Goal: Task Accomplishment & Management: Complete application form

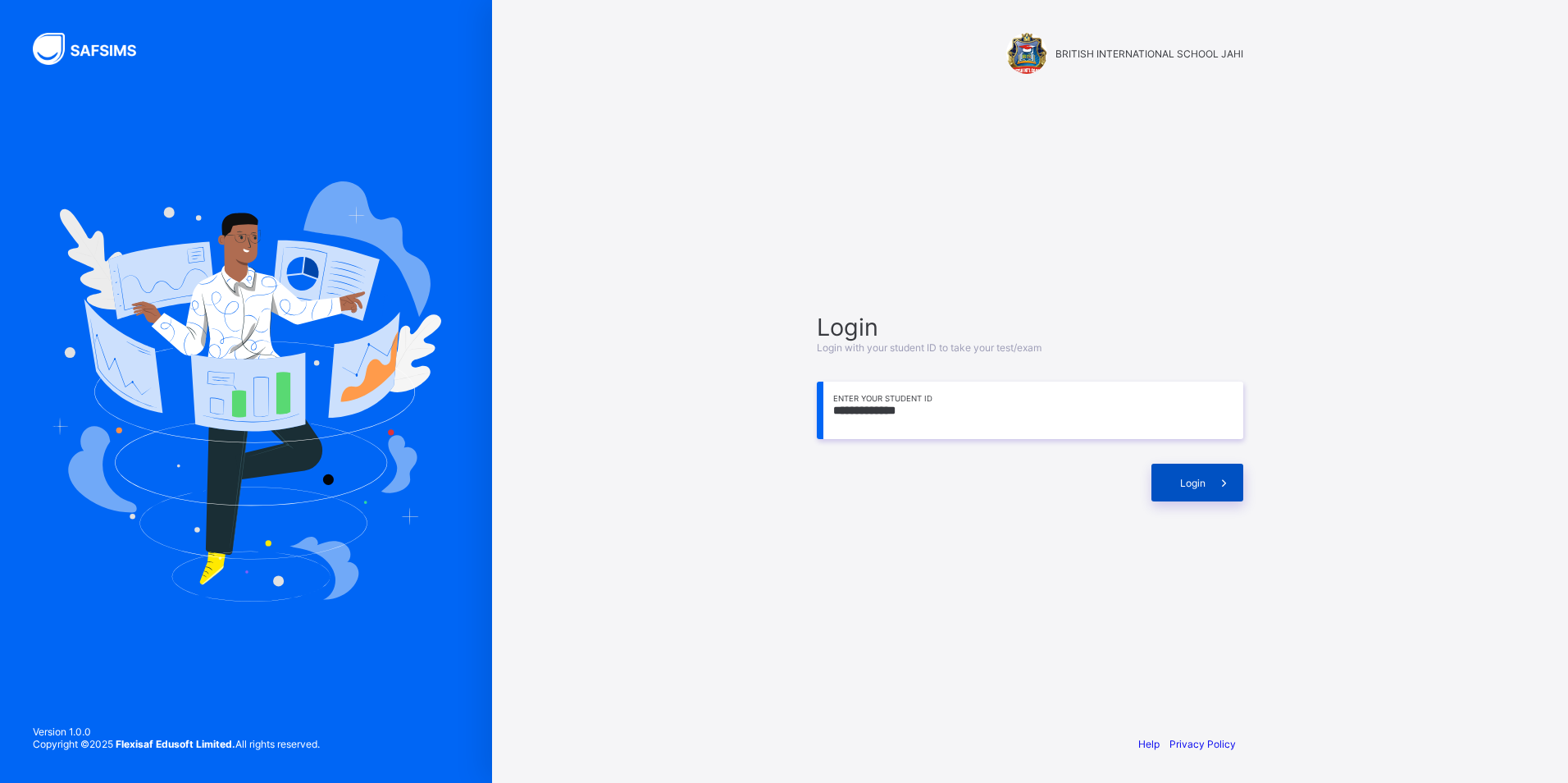
type input "**********"
click at [1189, 490] on div "Login" at bounding box center [1197, 482] width 92 height 38
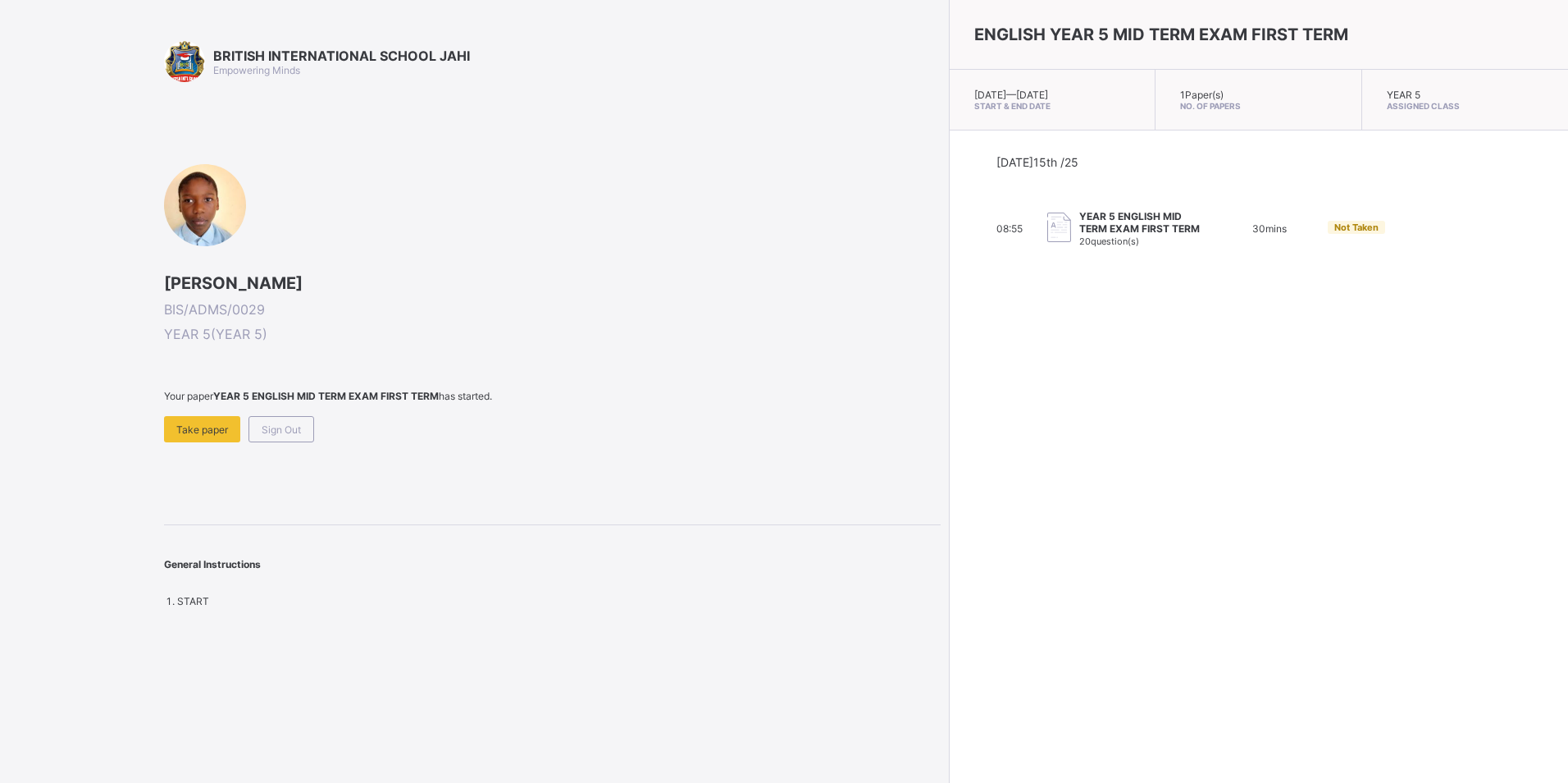
click at [211, 415] on span at bounding box center [552, 409] width 777 height 14
click at [201, 430] on span "Take paper" at bounding box center [201, 429] width 52 height 13
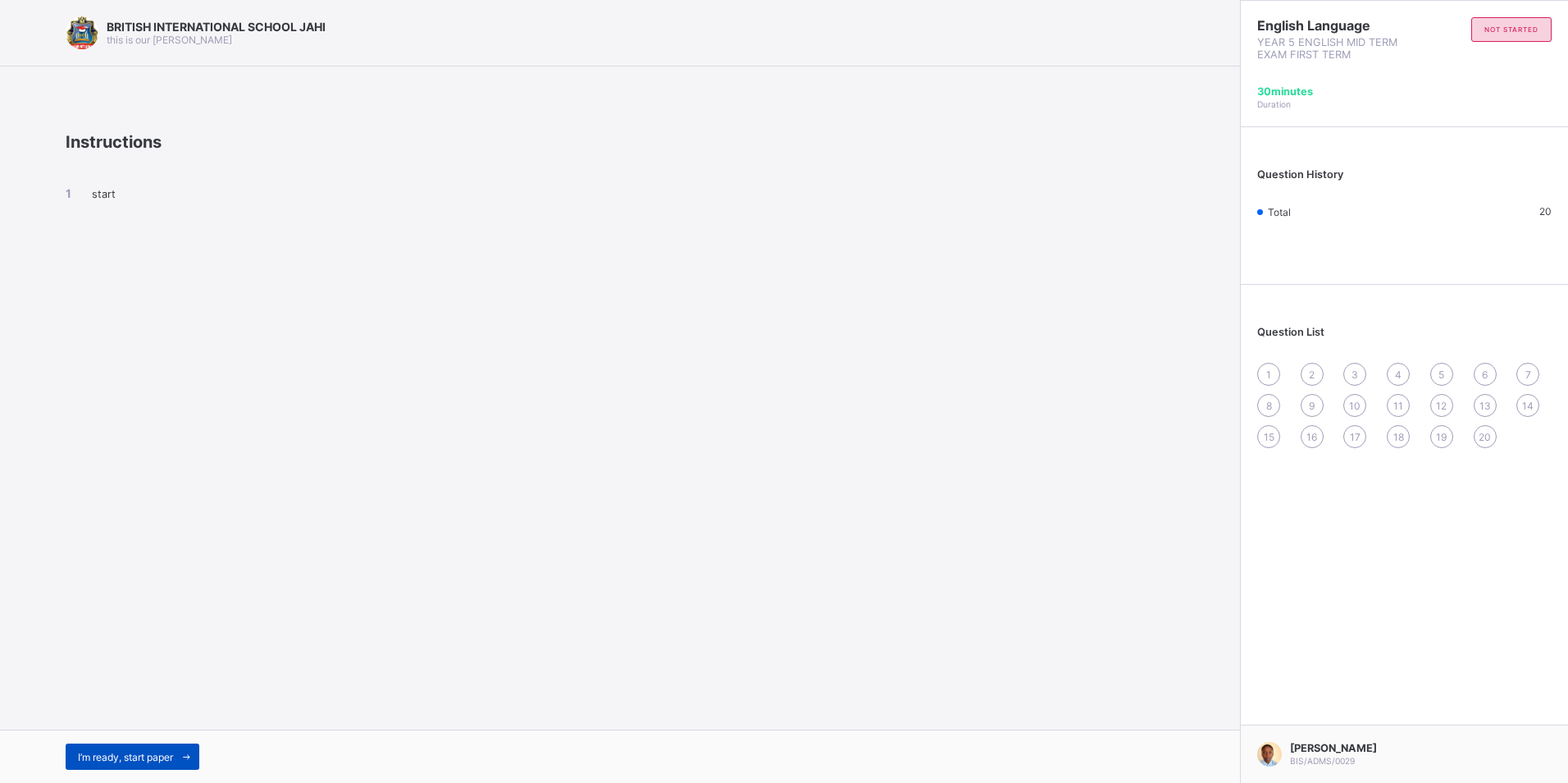
click at [142, 761] on span "I’m ready, start paper" at bounding box center [125, 757] width 95 height 13
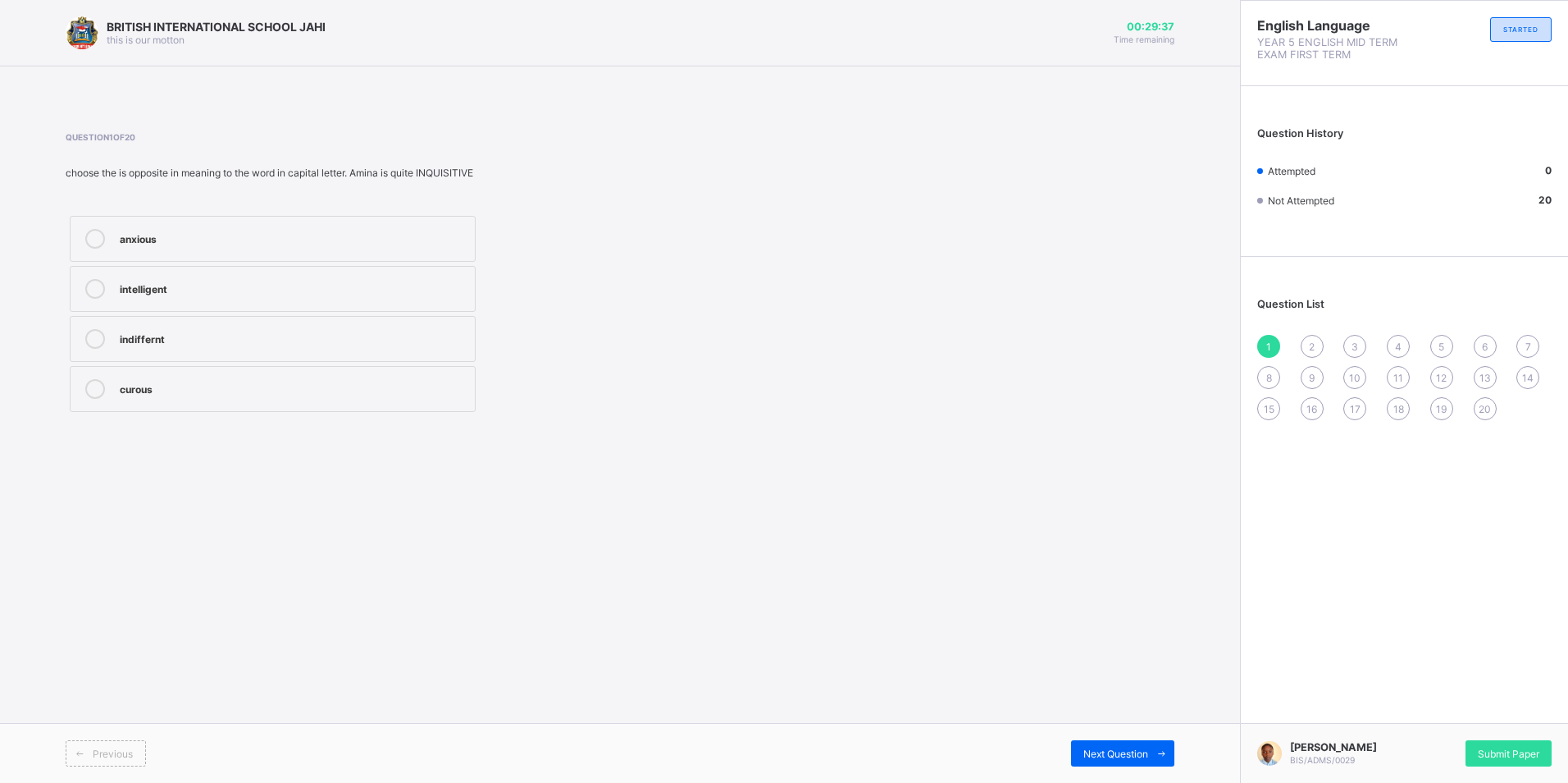
click at [425, 363] on div "anxious intelligent indiffernt curous" at bounding box center [273, 314] width 414 height 204
click at [435, 345] on div "indiffernt" at bounding box center [293, 339] width 347 height 20
click at [1120, 754] on span "Next Question" at bounding box center [1116, 754] width 64 height 13
click at [266, 266] on label "remained" at bounding box center [272, 288] width 405 height 46
click at [1150, 762] on span at bounding box center [1161, 753] width 26 height 26
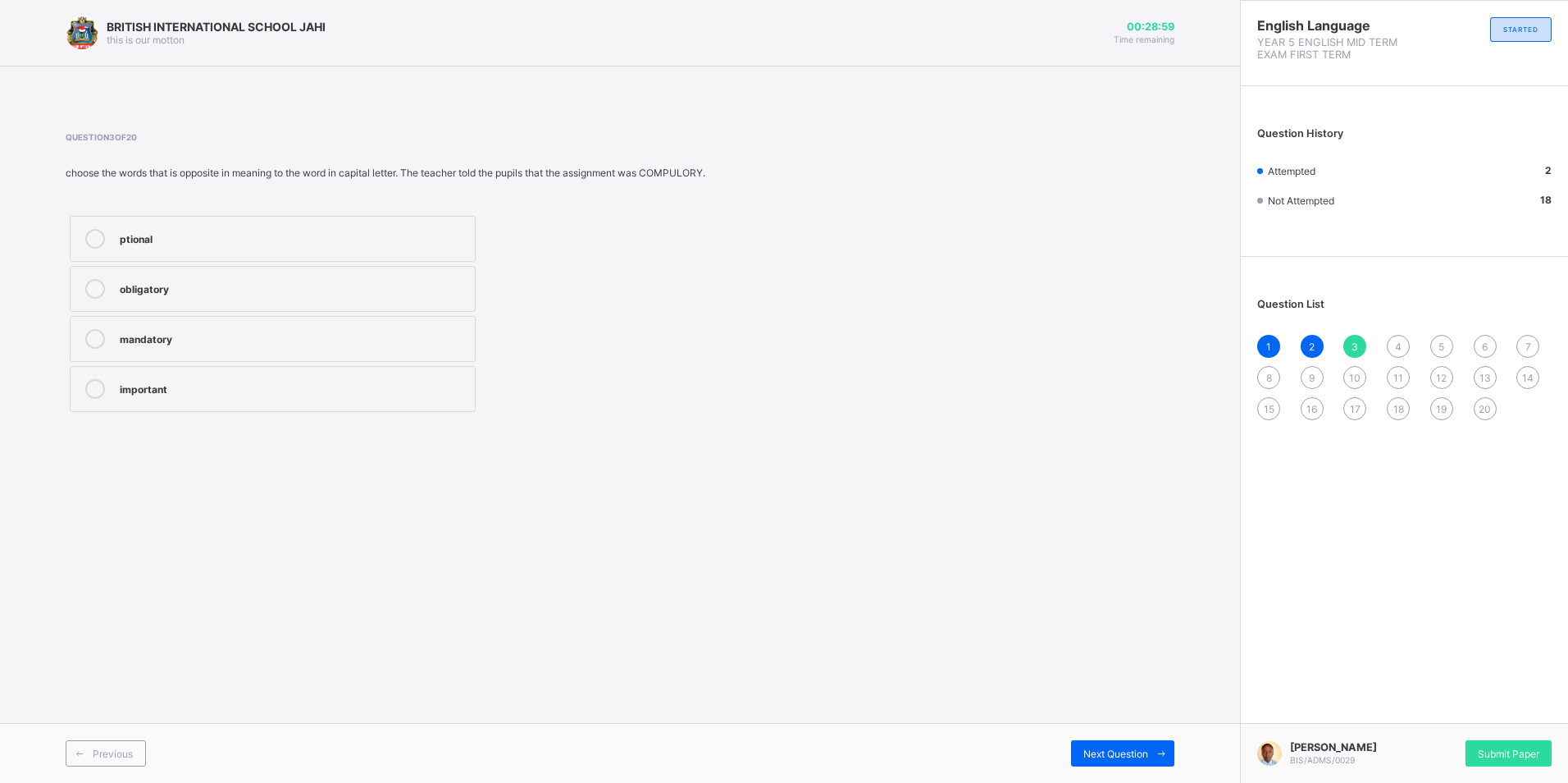
click at [318, 334] on div "mandatory" at bounding box center [293, 337] width 347 height 17
click at [1123, 758] on span "Next Question" at bounding box center [1116, 754] width 64 height 13
click at [373, 396] on div "accepted" at bounding box center [293, 389] width 347 height 20
click at [1139, 758] on span "Next Question" at bounding box center [1116, 754] width 64 height 13
click at [393, 233] on div "perpertual" at bounding box center [293, 237] width 347 height 17
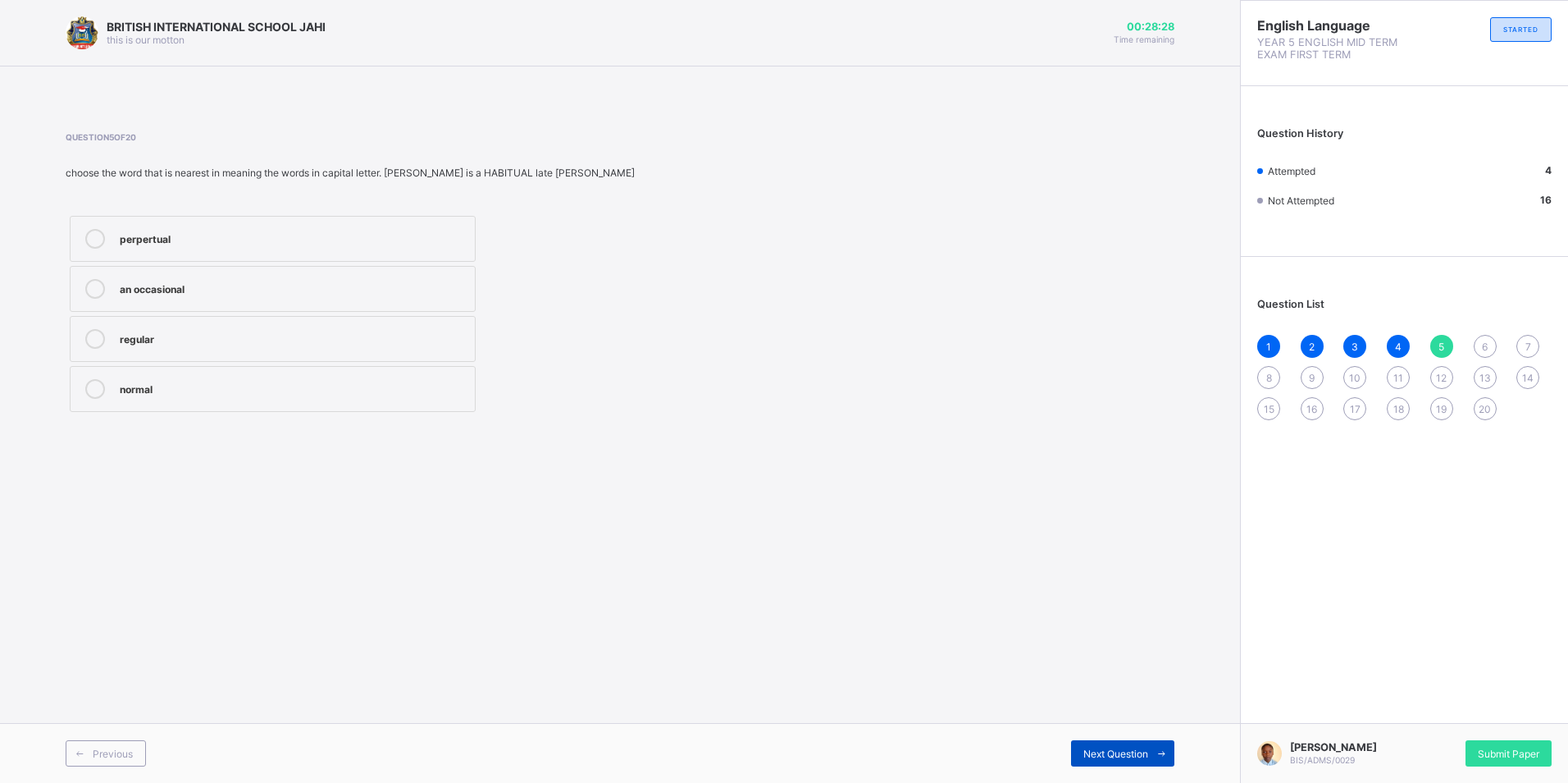
click at [1125, 741] on div "Next Question" at bounding box center [1123, 753] width 104 height 26
click at [378, 339] on div "decreases" at bounding box center [293, 337] width 347 height 17
click at [1158, 743] on span at bounding box center [1161, 753] width 26 height 26
click at [311, 298] on div "empty" at bounding box center [293, 288] width 347 height 20
click at [1135, 748] on span "Next Question" at bounding box center [1116, 754] width 64 height 13
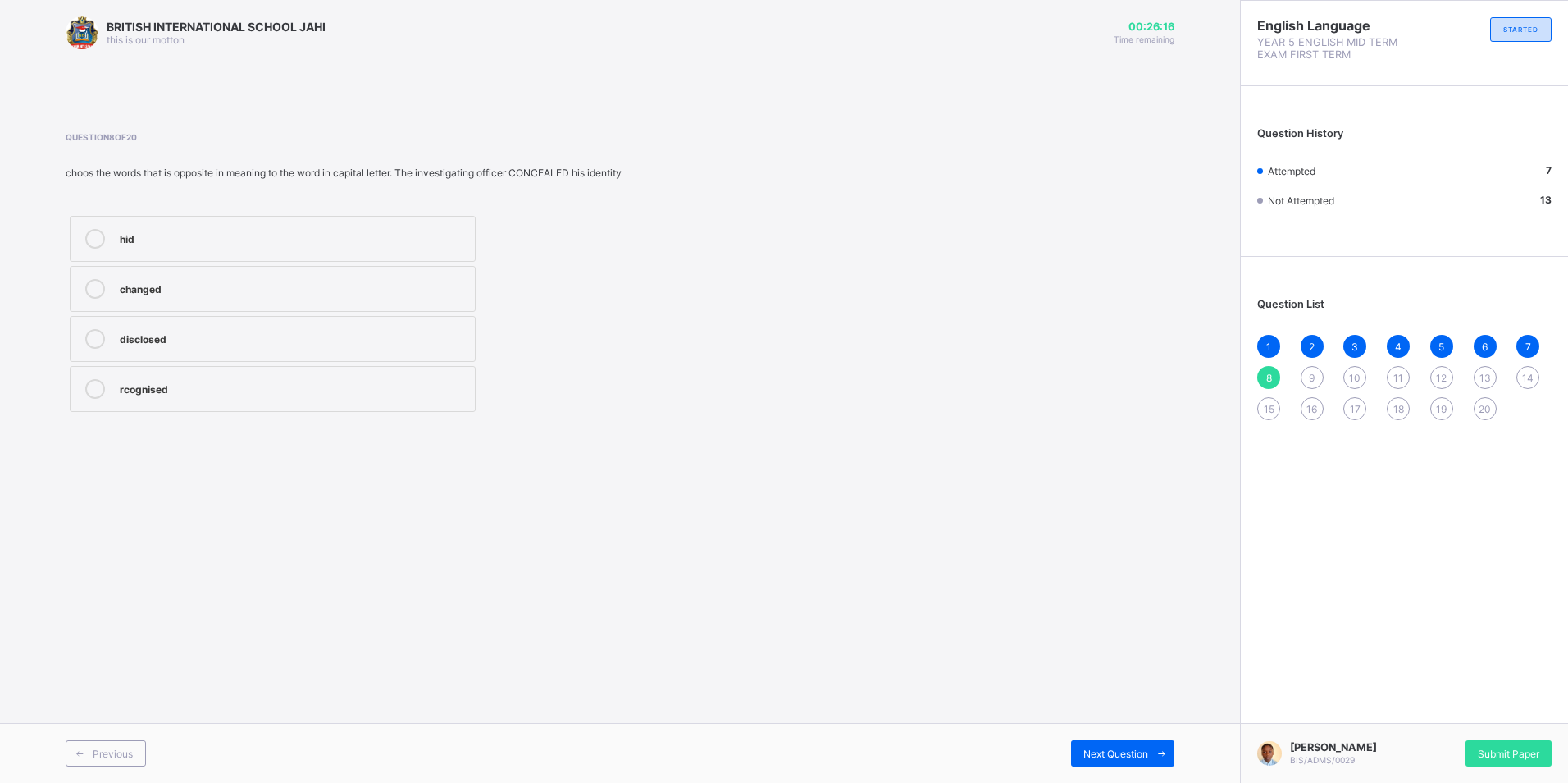
click at [422, 286] on div "changed" at bounding box center [293, 286] width 347 height 17
click at [1096, 762] on div "Next Question" at bounding box center [1123, 753] width 104 height 26
click at [352, 370] on label "pride" at bounding box center [272, 388] width 405 height 46
click at [1129, 752] on span "Next Question" at bounding box center [1116, 754] width 64 height 13
click at [421, 345] on div "compelled" at bounding box center [293, 337] width 347 height 17
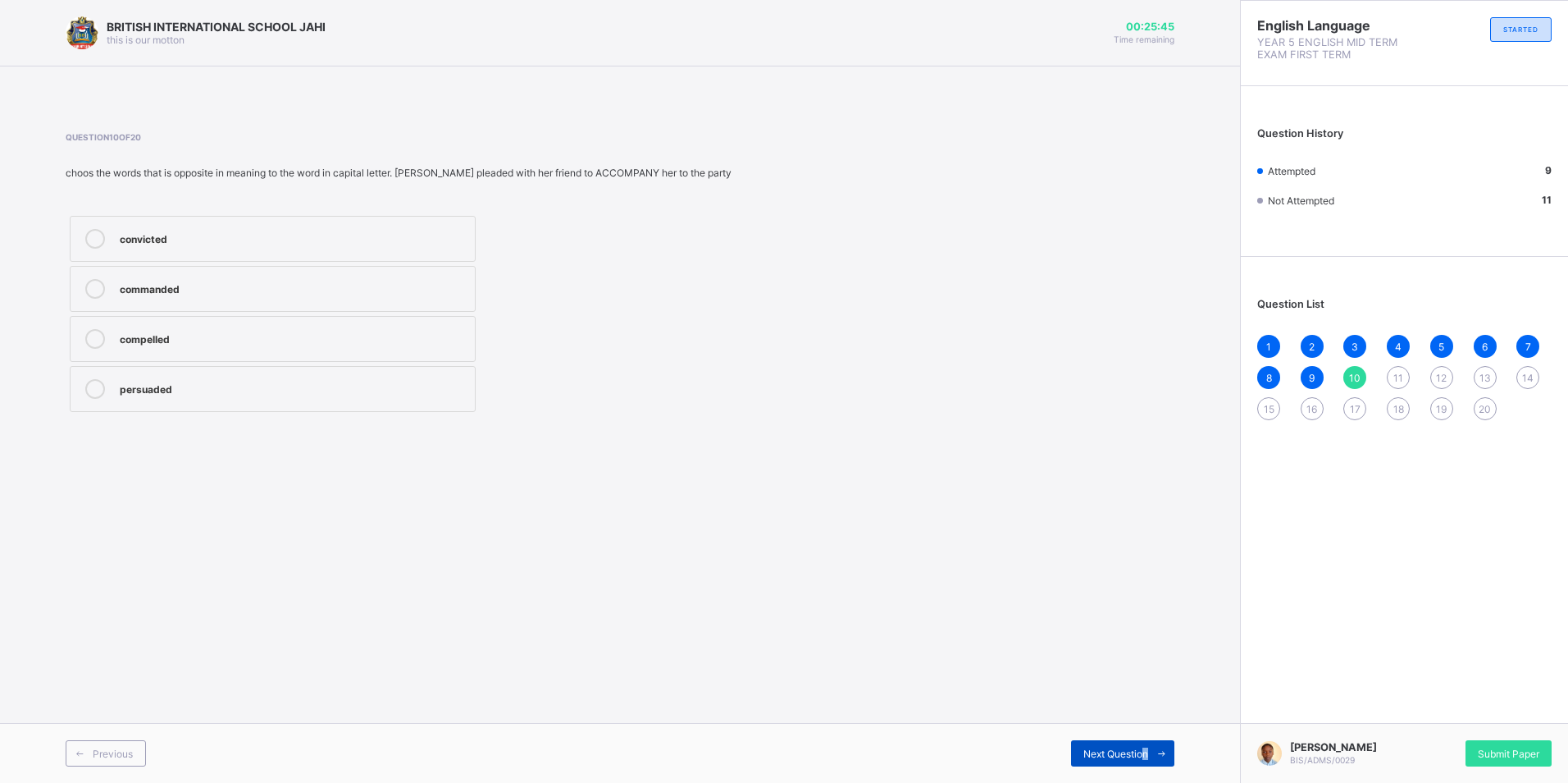
click at [1141, 746] on div "Next Question" at bounding box center [1123, 753] width 104 height 26
click at [432, 227] on label "think" at bounding box center [272, 239] width 405 height 46
click at [278, 296] on div "understand" at bounding box center [293, 288] width 347 height 20
drag, startPoint x: 1137, startPoint y: 747, endPoint x: 1130, endPoint y: 654, distance: 93.3
click at [1137, 744] on div "Next Question" at bounding box center [1123, 753] width 104 height 26
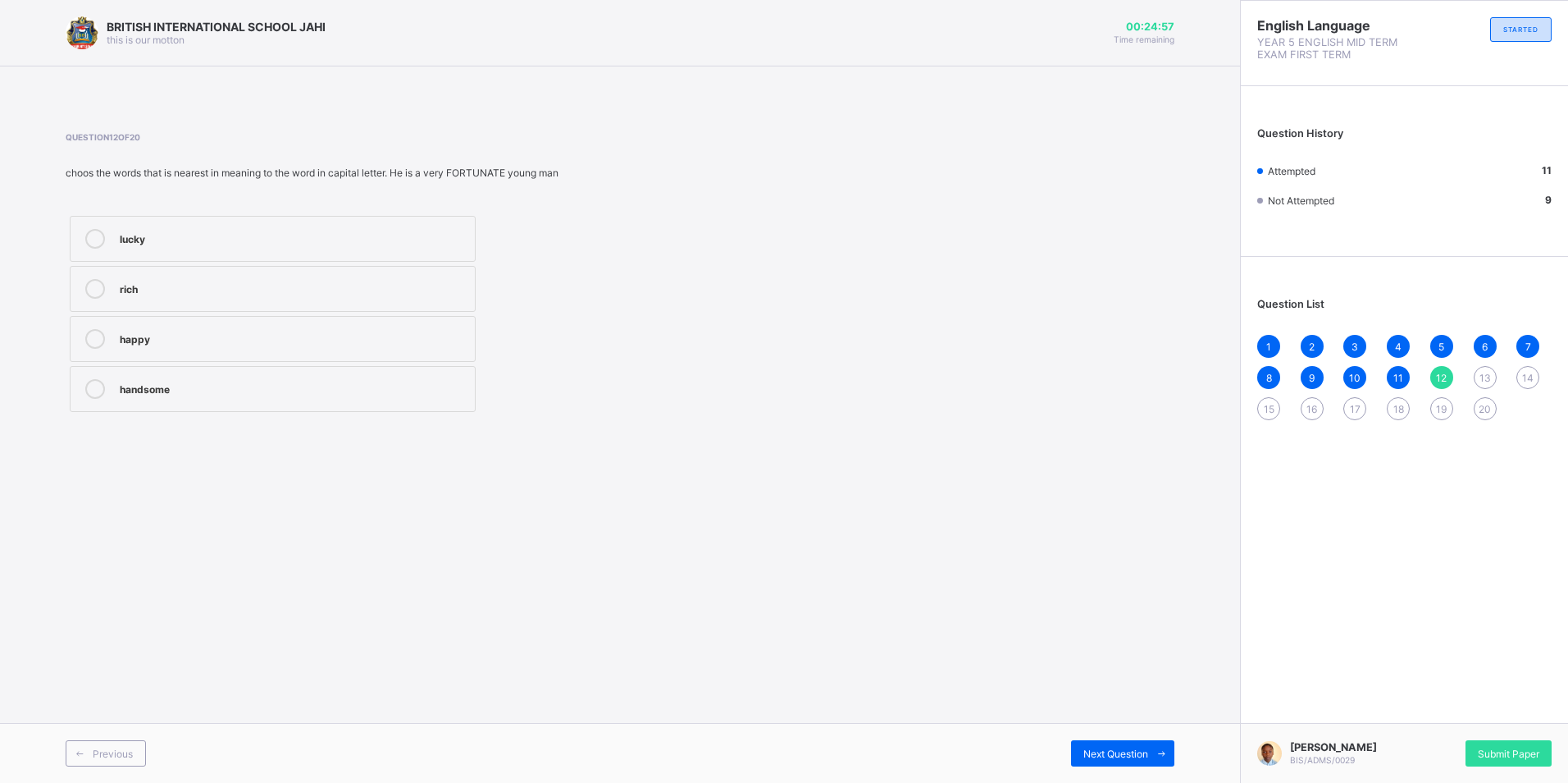
click at [1396, 376] on span "11" at bounding box center [1398, 377] width 10 height 13
click at [1343, 376] on div "10" at bounding box center [1355, 377] width 23 height 23
click at [1392, 376] on div "11" at bounding box center [1398, 377] width 23 height 23
click at [1120, 742] on div "Next Question" at bounding box center [1123, 753] width 104 height 26
click at [405, 271] on label "rich" at bounding box center [272, 288] width 405 height 46
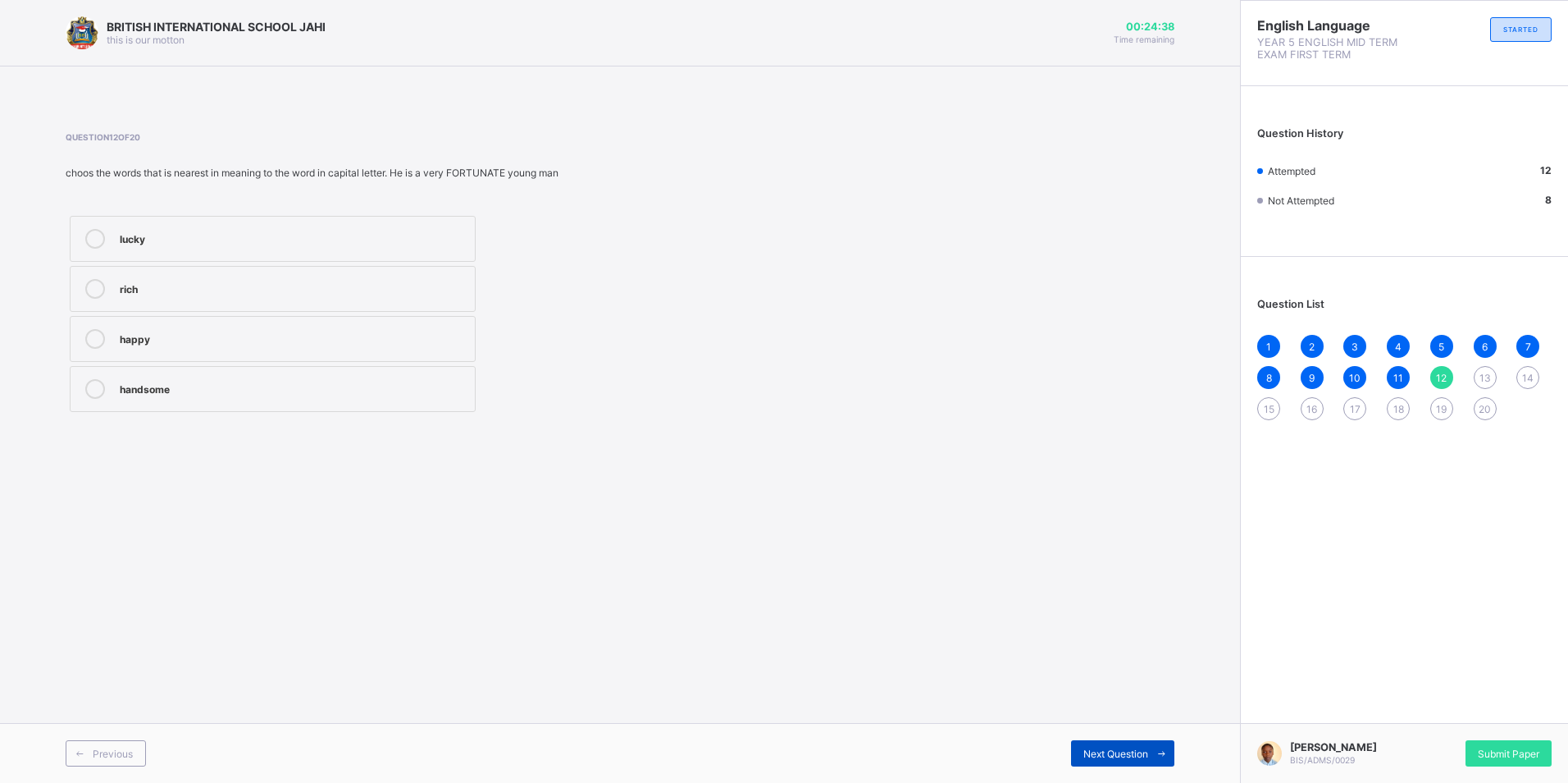
click at [1138, 746] on div "Next Question" at bounding box center [1123, 753] width 104 height 26
click at [382, 233] on div "[PERSON_NAME]" at bounding box center [293, 237] width 347 height 17
click at [1089, 743] on div "Next Question" at bounding box center [1123, 753] width 104 height 26
click at [410, 226] on label "honestly" at bounding box center [272, 239] width 405 height 46
click at [1100, 753] on span "Next Question" at bounding box center [1116, 754] width 64 height 13
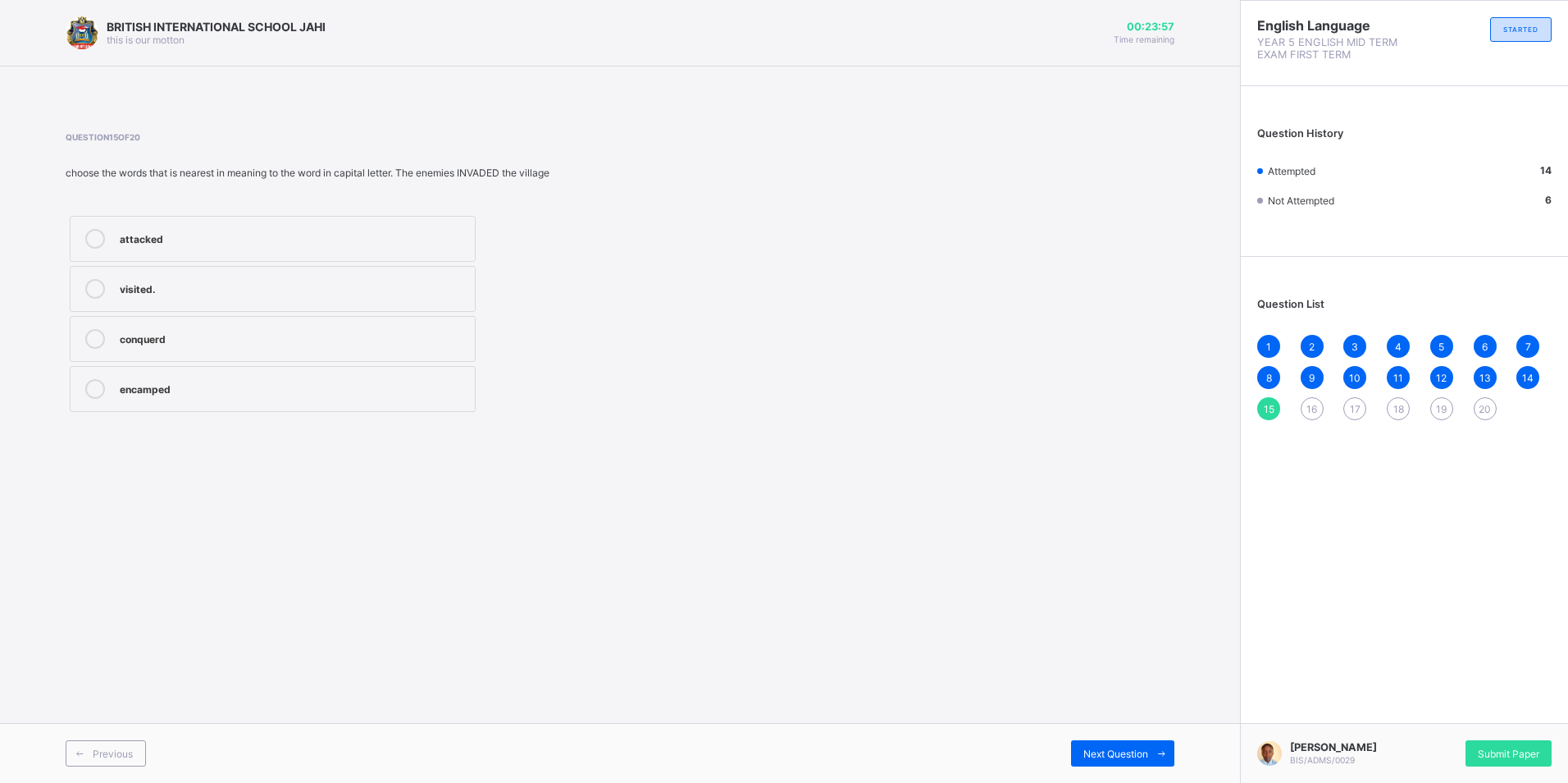
click at [403, 207] on div "Question 15 of 20 choose the words that is nearest in meaning to the word in ca…" at bounding box center [410, 274] width 691 height 283
click at [411, 229] on div "attacked" at bounding box center [293, 237] width 347 height 17
click at [1102, 746] on div "Next Question" at bounding box center [1123, 753] width 104 height 26
click at [405, 334] on div "dumped" at bounding box center [293, 337] width 347 height 17
click at [1110, 752] on span "Next Question" at bounding box center [1116, 754] width 64 height 13
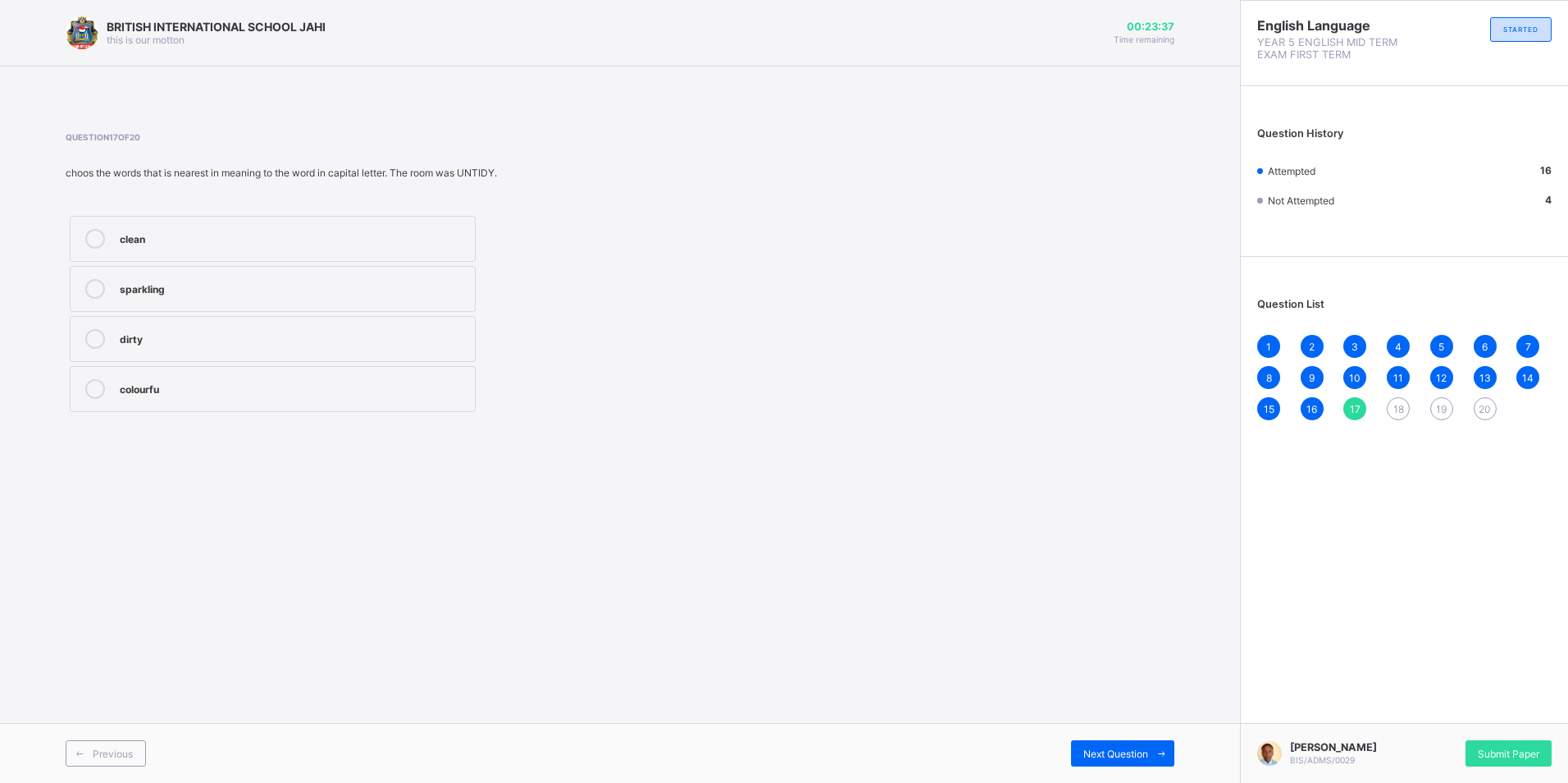
click at [412, 339] on div "dirty" at bounding box center [293, 337] width 347 height 17
click at [1144, 748] on span "Next Question" at bounding box center [1116, 754] width 64 height 13
click at [395, 326] on label "supervised" at bounding box center [272, 338] width 405 height 46
click at [1104, 742] on div "Next Question" at bounding box center [1123, 753] width 104 height 26
click at [172, 235] on div "encouraged" at bounding box center [293, 237] width 347 height 17
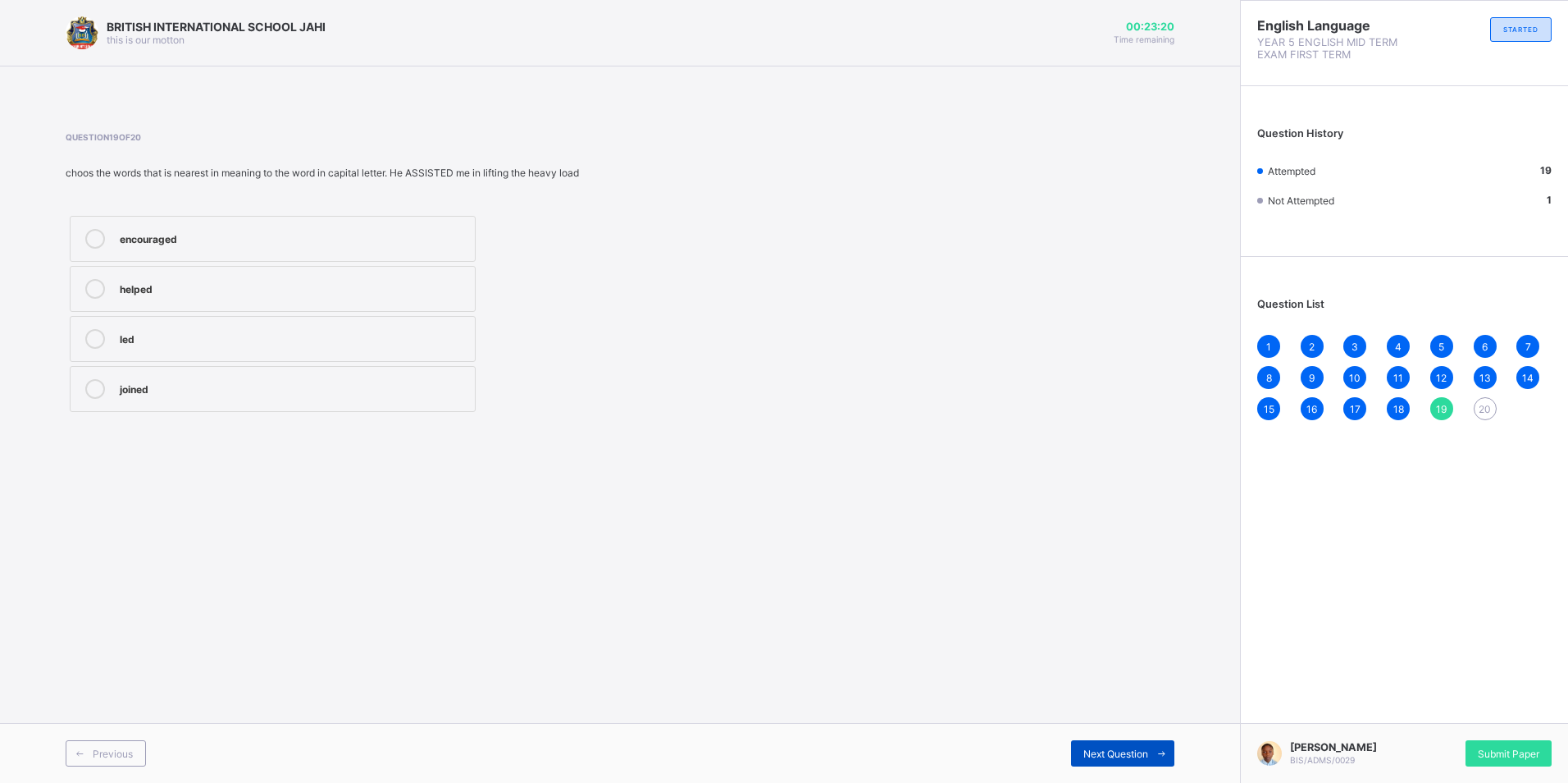
click at [1097, 746] on div "Next Question" at bounding box center [1123, 753] width 104 height 26
click at [375, 232] on div "frequently" at bounding box center [293, 237] width 347 height 17
click at [1439, 403] on span "19" at bounding box center [1441, 409] width 11 height 13
drag, startPoint x: 248, startPoint y: 283, endPoint x: 256, endPoint y: 272, distance: 13.6
click at [256, 276] on label "helped" at bounding box center [272, 288] width 405 height 46
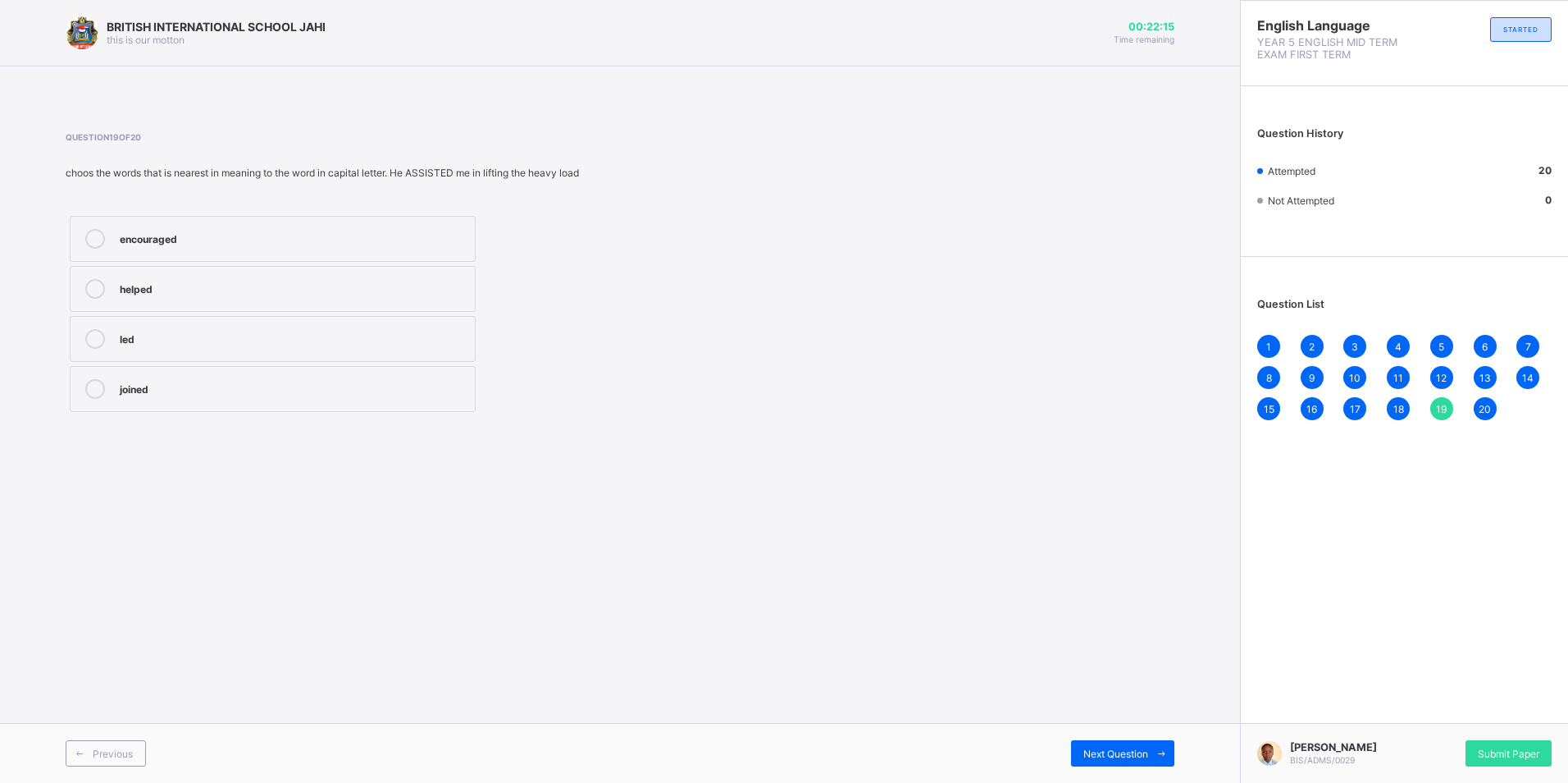
click at [1390, 403] on div "18" at bounding box center [1398, 409] width 23 height 23
click at [1359, 410] on span "17" at bounding box center [1355, 409] width 11 height 13
click at [1306, 401] on div "16" at bounding box center [1312, 409] width 23 height 23
click at [242, 253] on label "rejected" at bounding box center [272, 239] width 405 height 46
click at [1268, 403] on span "15" at bounding box center [1268, 409] width 11 height 13
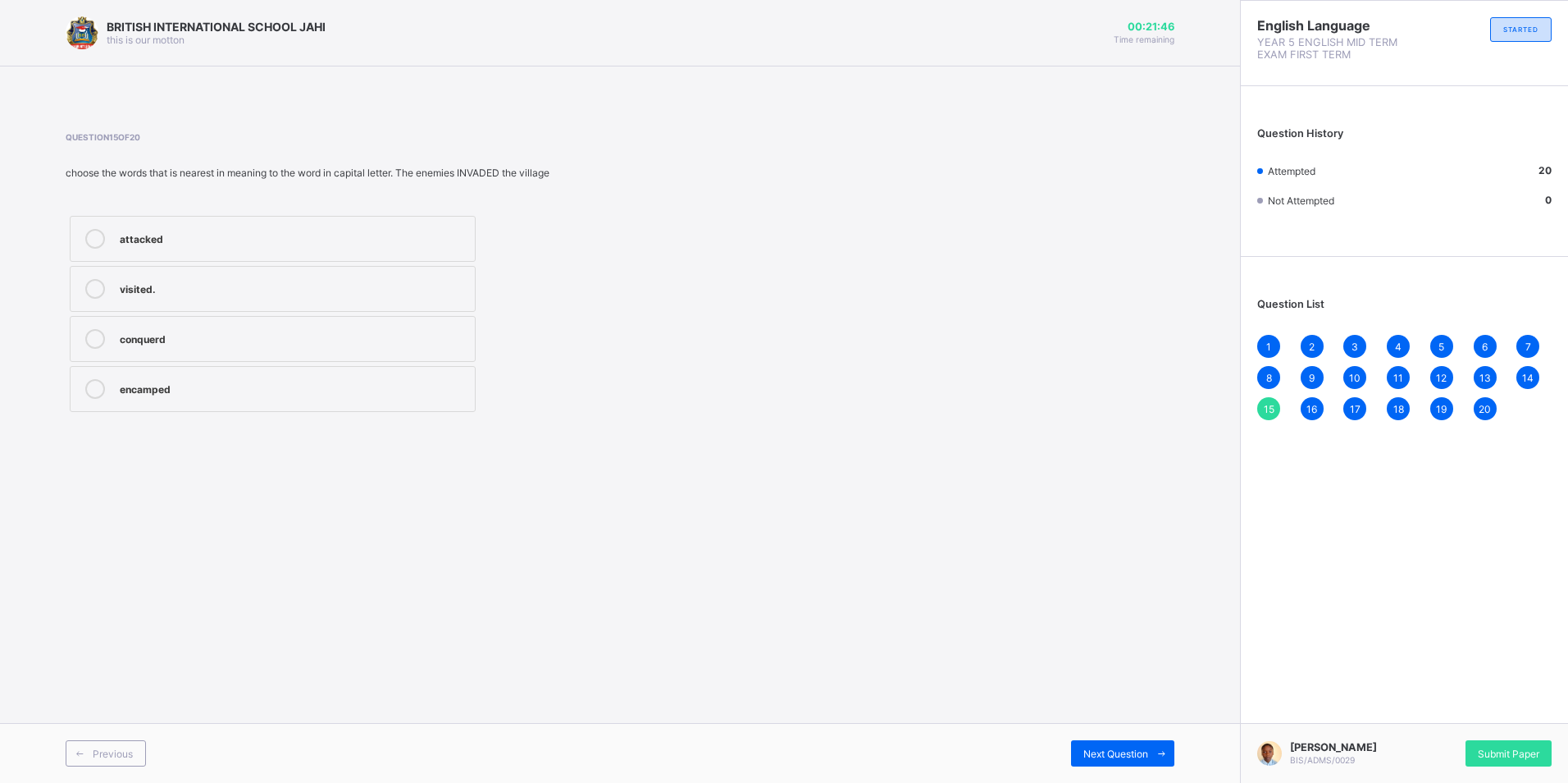
click at [1530, 370] on div "14" at bounding box center [1528, 377] width 23 height 23
click at [295, 394] on div "definitely" at bounding box center [293, 387] width 347 height 17
click at [1482, 376] on span "13" at bounding box center [1485, 377] width 12 height 13
click at [1435, 376] on div "12" at bounding box center [1442, 377] width 23 height 23
click at [1388, 373] on div "11" at bounding box center [1398, 377] width 23 height 23
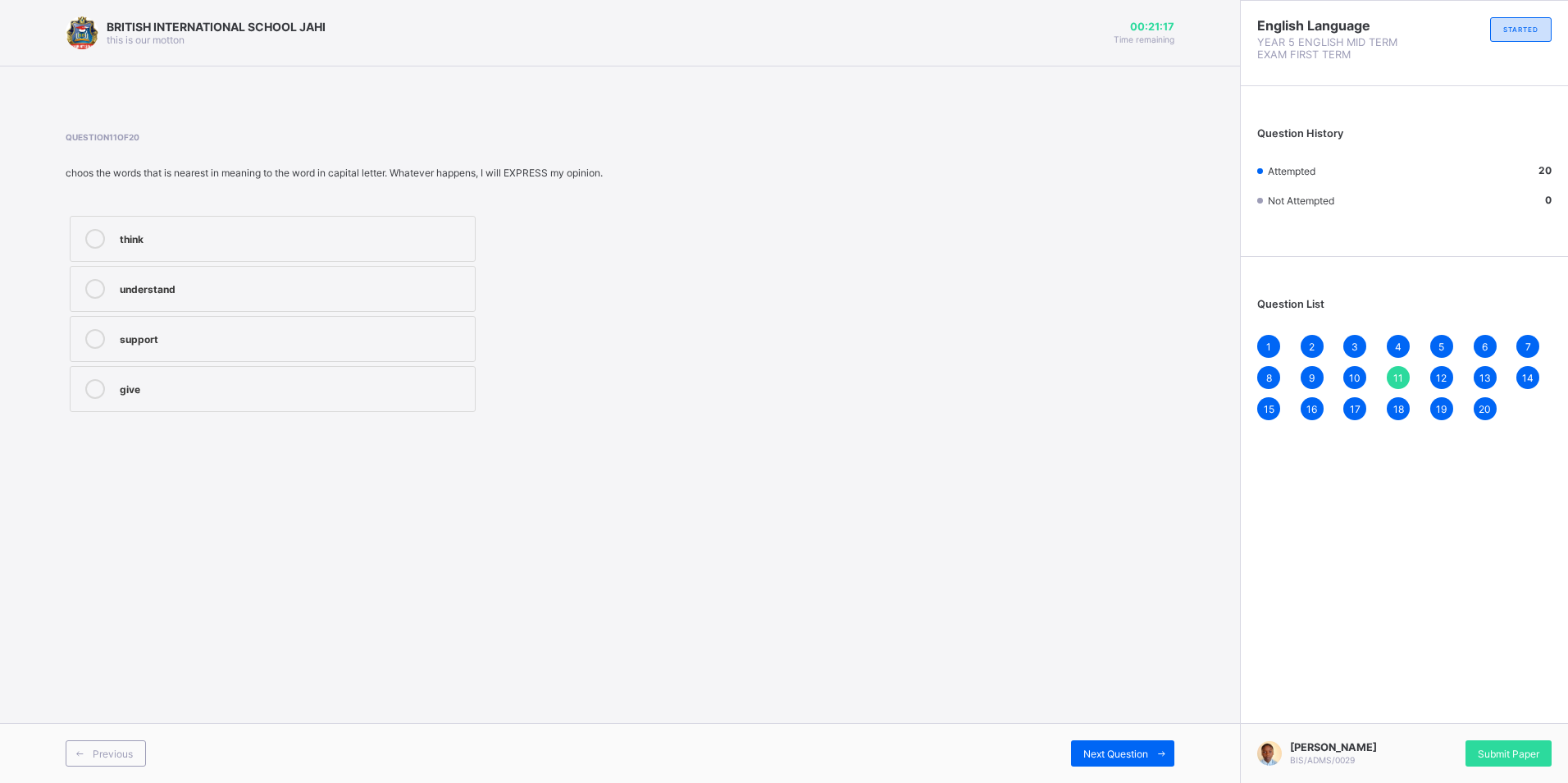
click at [1363, 373] on div "10" at bounding box center [1355, 377] width 23 height 23
click at [431, 235] on div "convicted" at bounding box center [293, 237] width 347 height 17
click at [1301, 375] on div "9" at bounding box center [1312, 377] width 23 height 23
click at [1344, 375] on div "10" at bounding box center [1355, 377] width 23 height 23
click at [1303, 374] on div "9" at bounding box center [1312, 377] width 23 height 23
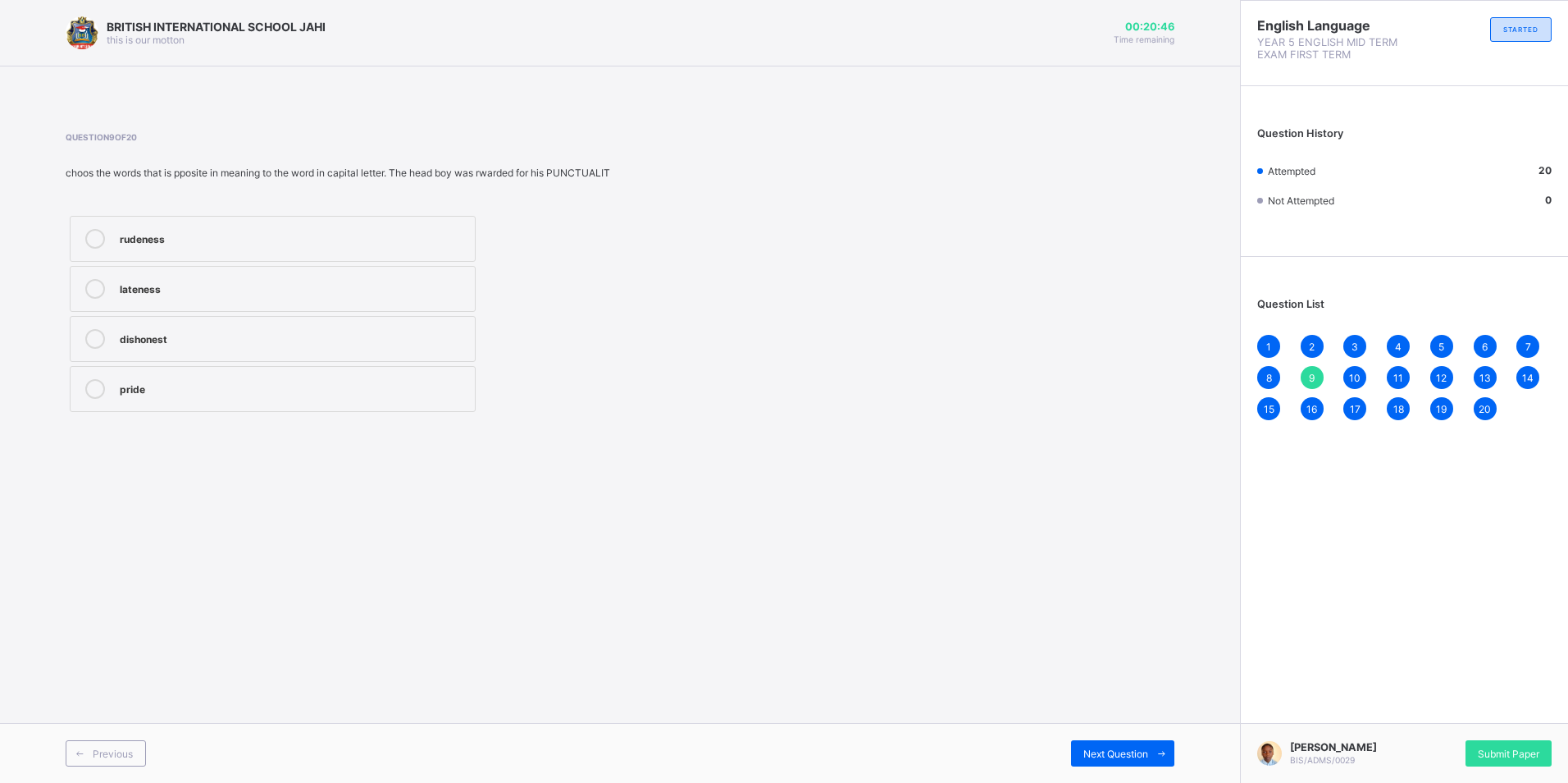
click at [318, 343] on div "dishonest" at bounding box center [293, 337] width 347 height 17
click at [1268, 380] on span "8" at bounding box center [1269, 377] width 6 height 13
click at [1518, 350] on div "7" at bounding box center [1528, 346] width 23 height 23
click at [222, 230] on div "crowded" at bounding box center [293, 237] width 347 height 17
click at [1478, 343] on div "6" at bounding box center [1485, 346] width 23 height 23
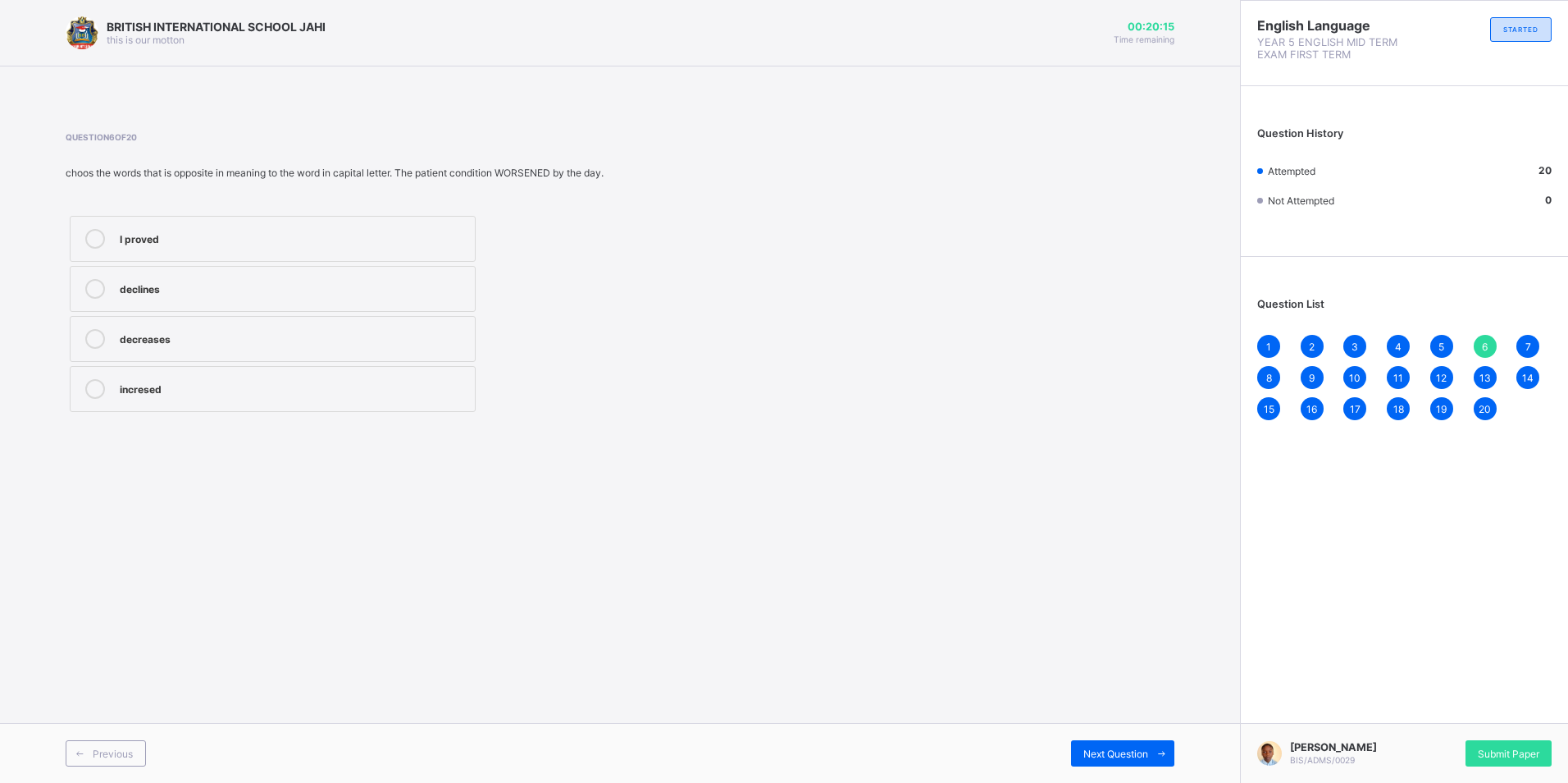
click at [1436, 348] on div "5" at bounding box center [1442, 346] width 23 height 23
click at [1394, 348] on div "4" at bounding box center [1398, 346] width 23 height 23
click at [1355, 346] on span "3" at bounding box center [1354, 346] width 7 height 13
click at [1300, 343] on div "2" at bounding box center [1312, 346] width 23 height 23
click at [1273, 341] on div "1" at bounding box center [1269, 346] width 23 height 23
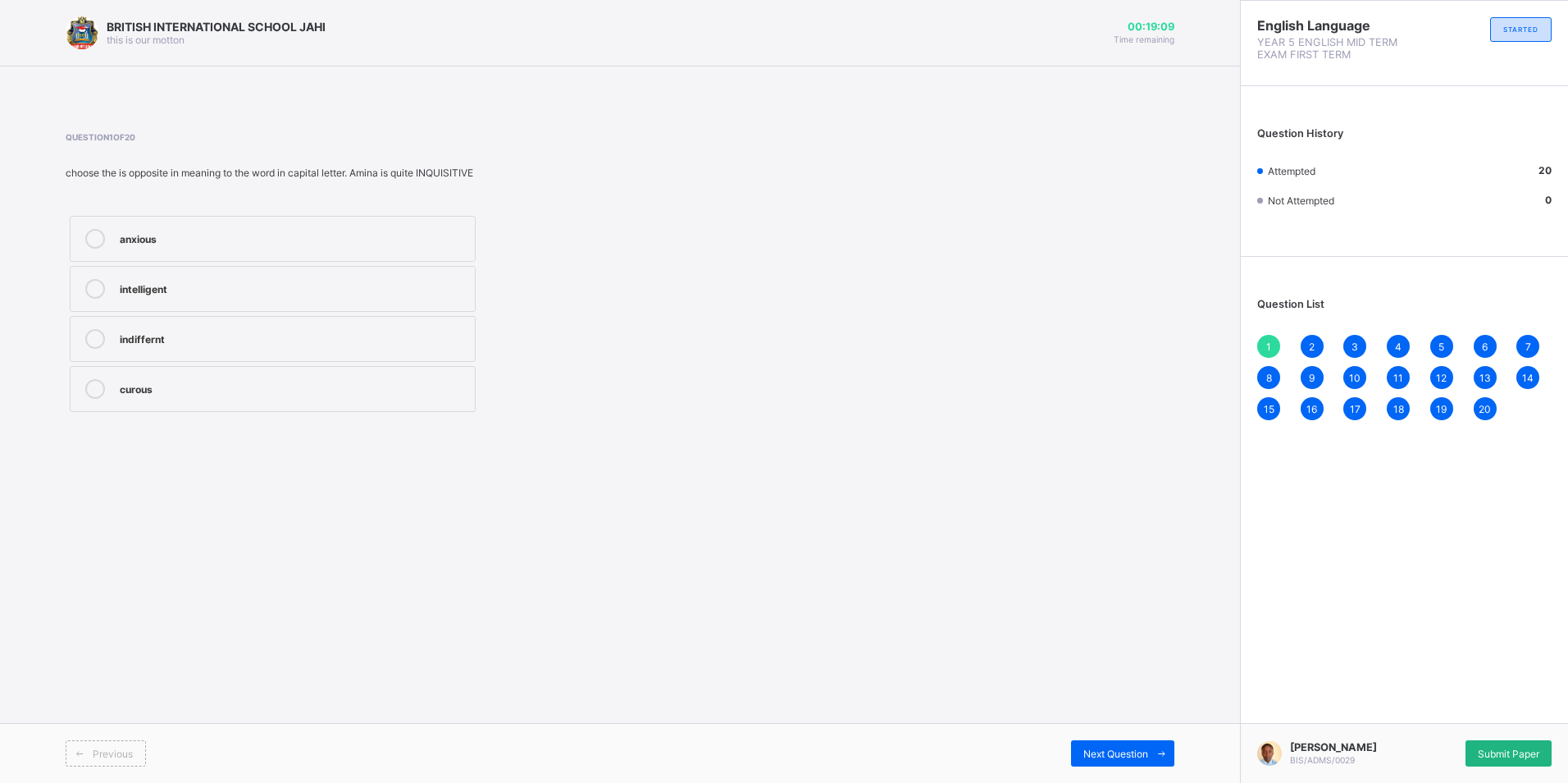
click at [1527, 748] on span "Submit Paper" at bounding box center [1507, 754] width 62 height 13
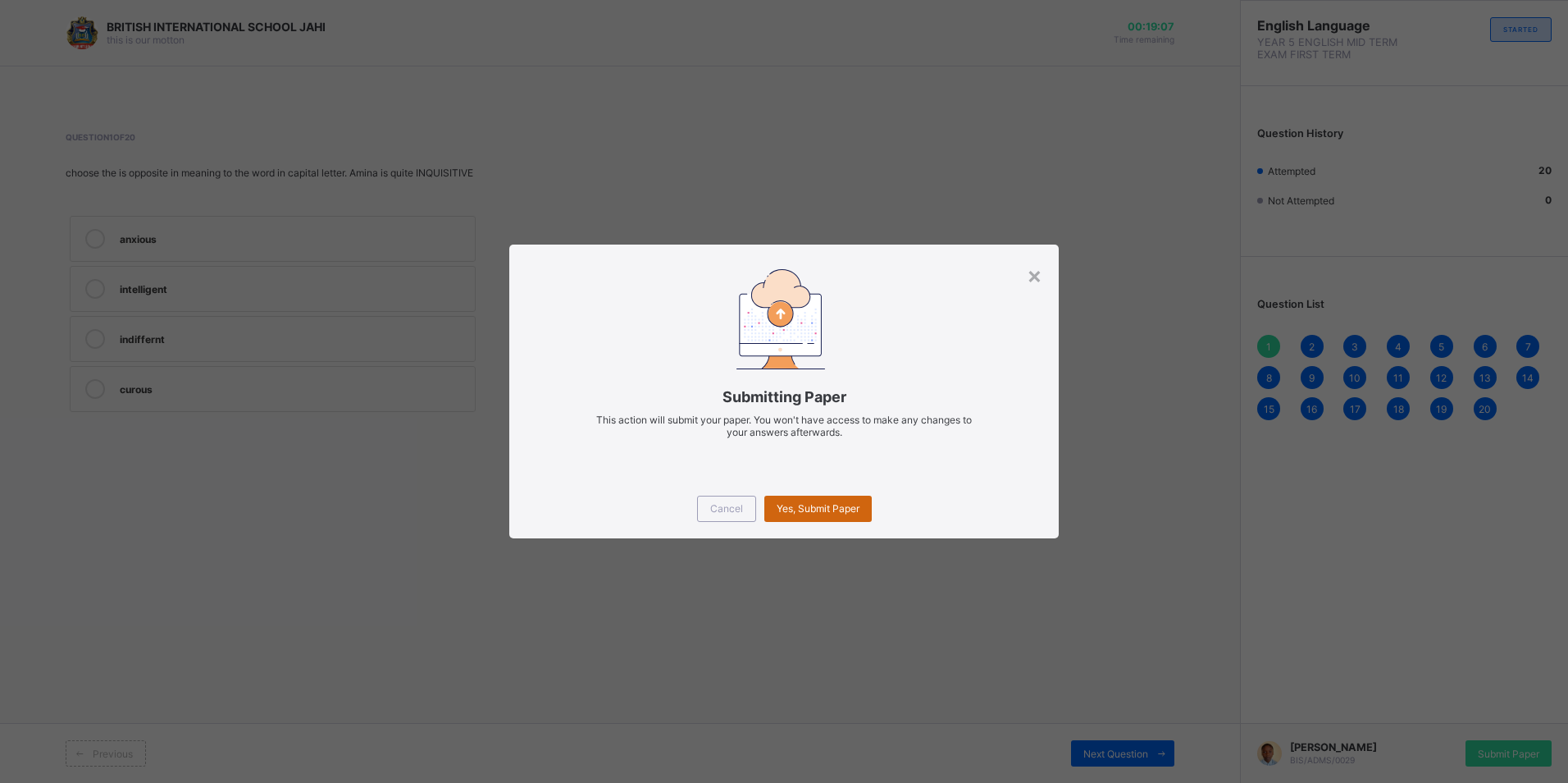
click at [832, 513] on span "Yes, Submit Paper" at bounding box center [818, 508] width 83 height 13
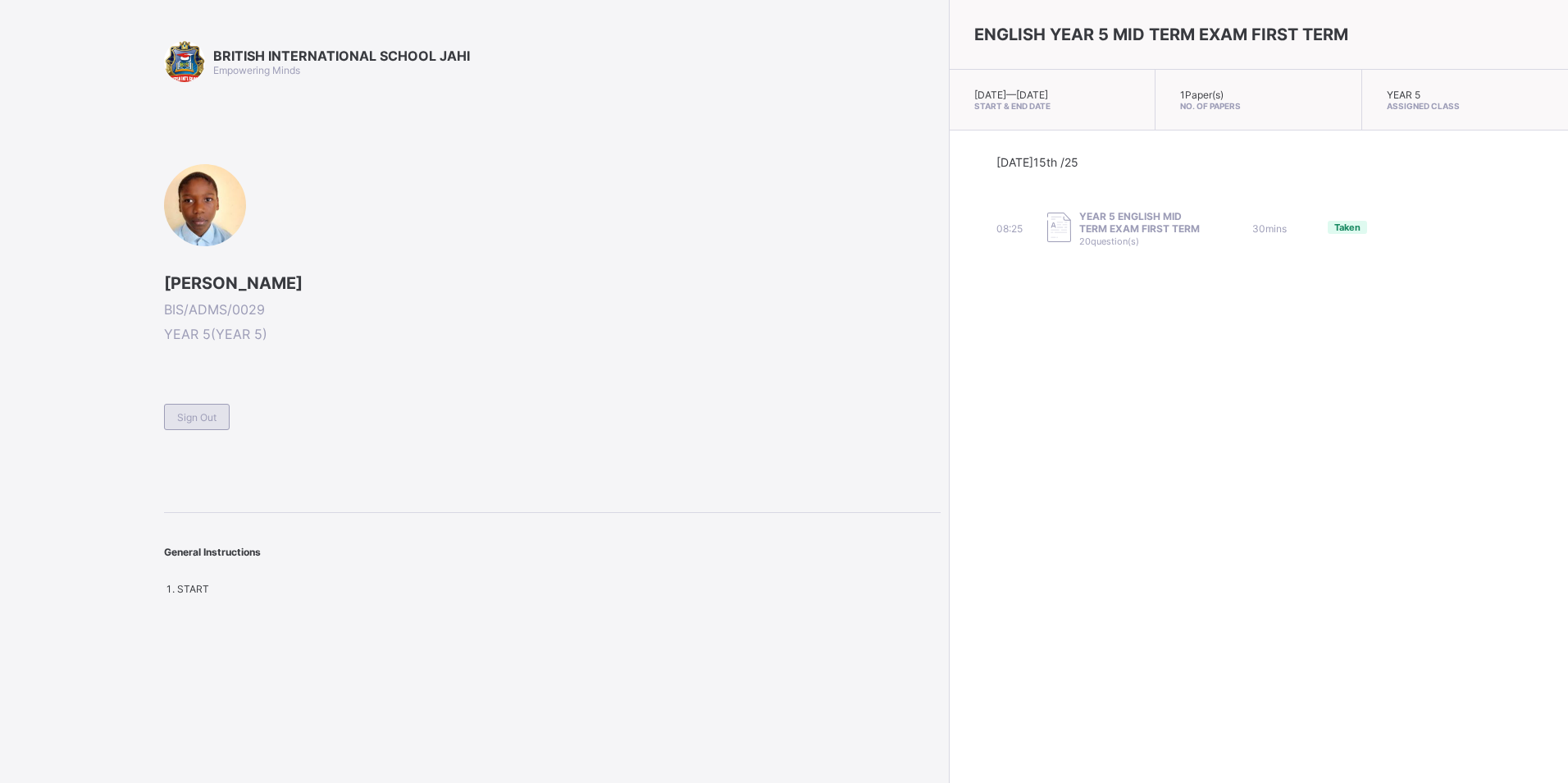
click at [189, 416] on span "Sign Out" at bounding box center [196, 416] width 39 height 13
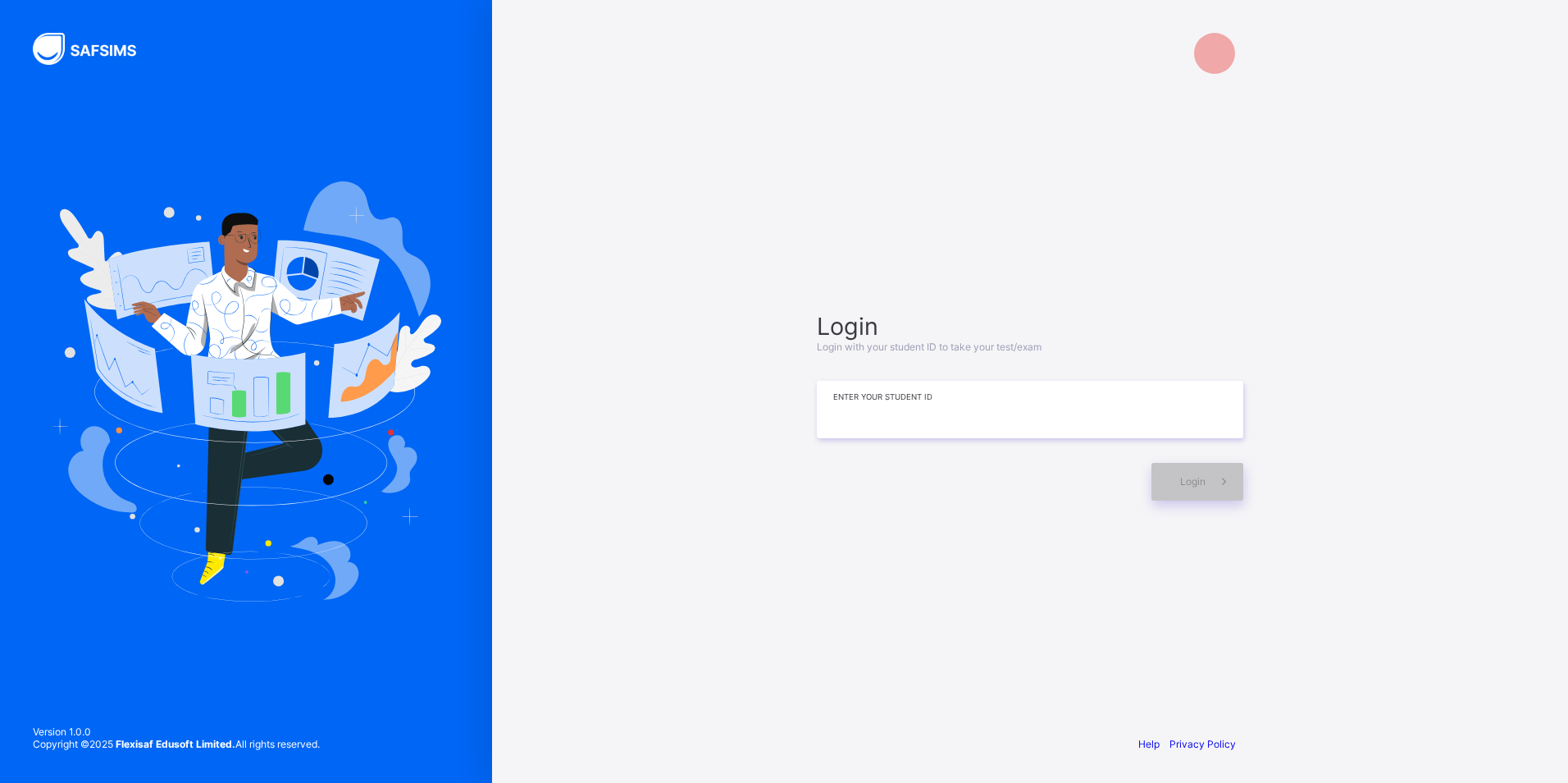
click at [888, 406] on input at bounding box center [1030, 409] width 426 height 58
type input "**********"
click at [1192, 489] on div "Login" at bounding box center [1197, 482] width 92 height 38
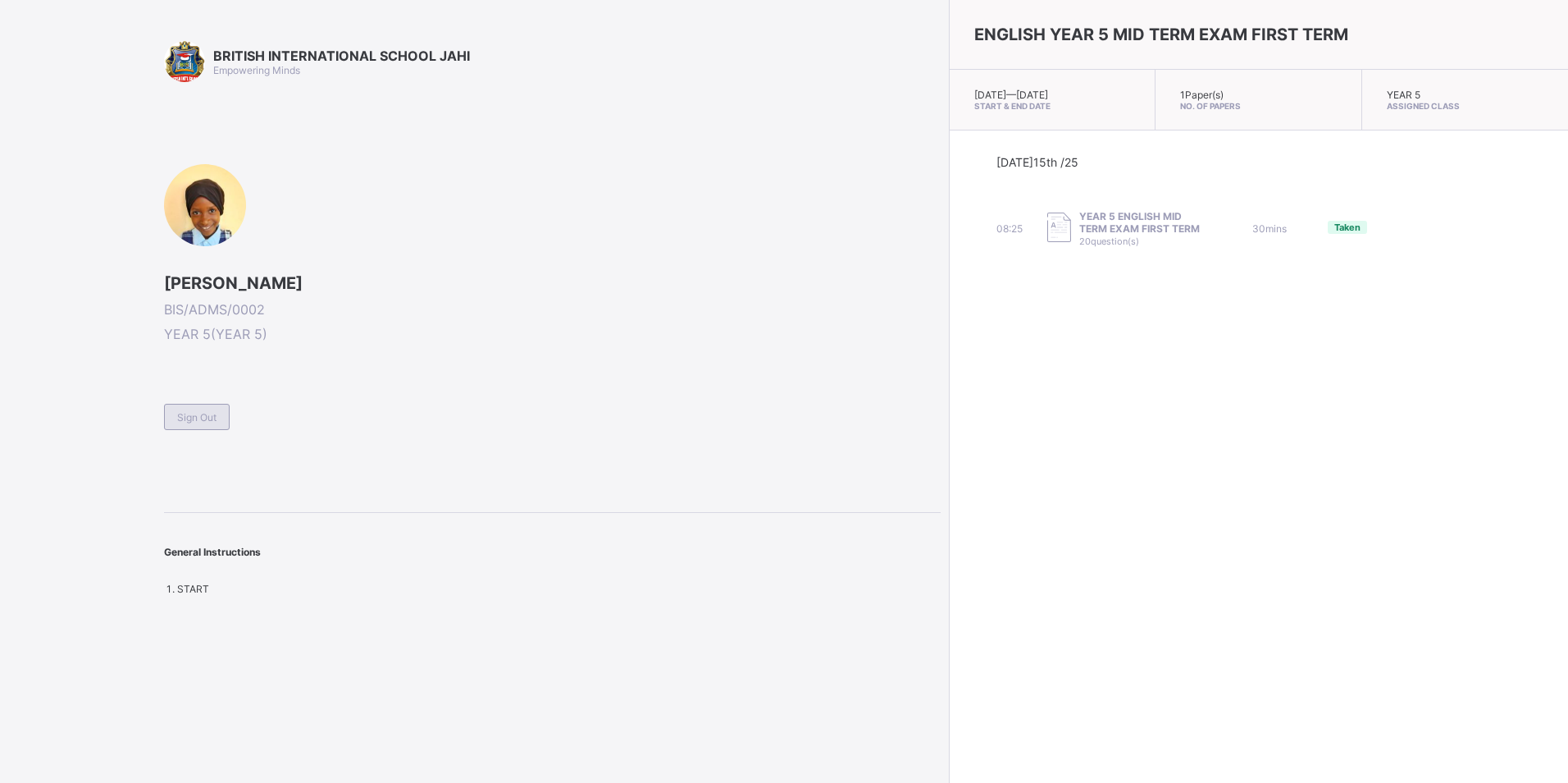
click at [209, 415] on span "Sign Out" at bounding box center [196, 416] width 39 height 13
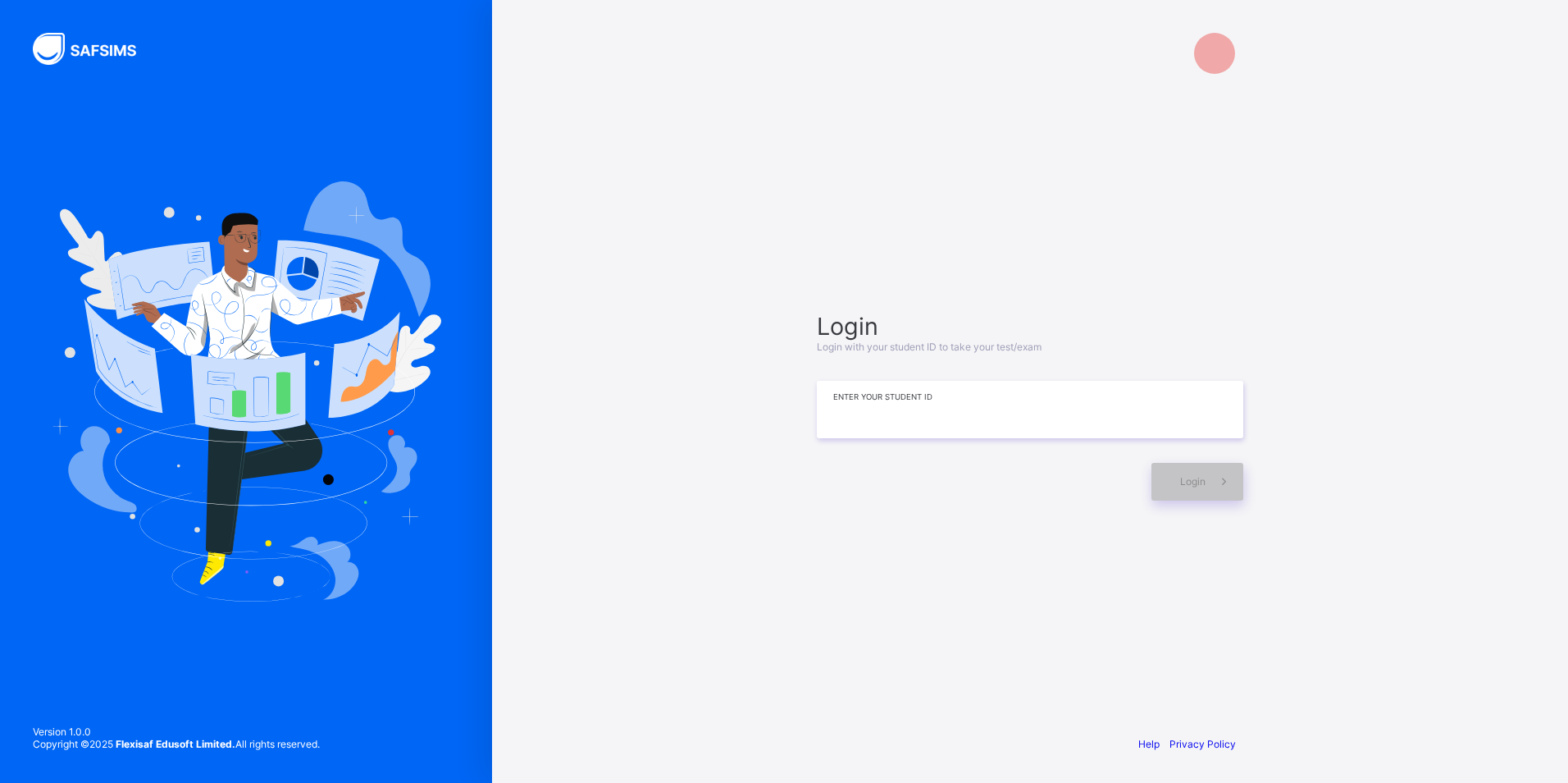
click at [901, 408] on input at bounding box center [1030, 409] width 426 height 58
type input "**********"
click at [1207, 479] on span at bounding box center [1224, 482] width 38 height 38
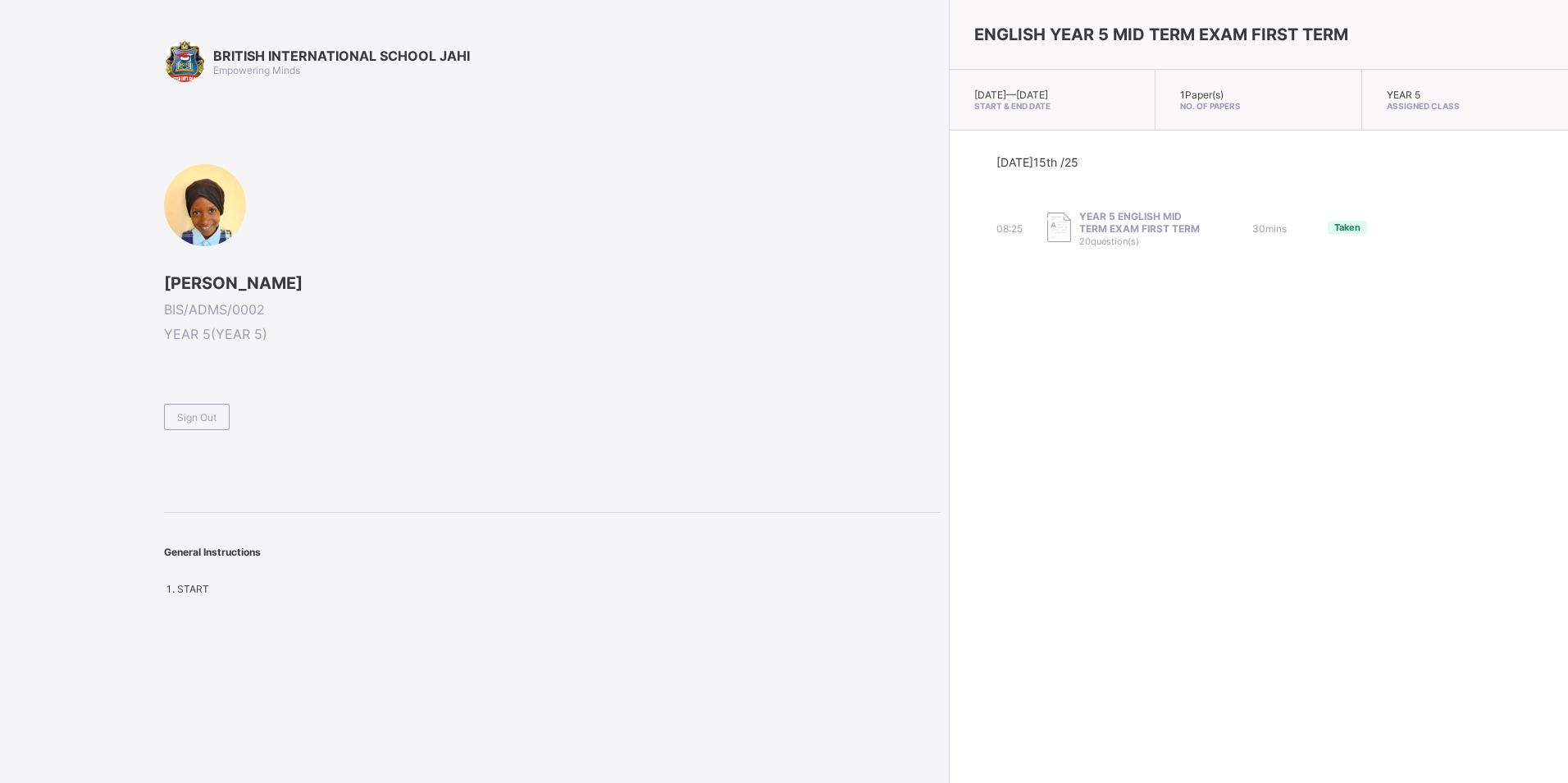
drag, startPoint x: 222, startPoint y: 513, endPoint x: 228, endPoint y: 495, distance: 19.0
click at [228, 495] on div "BRITISH INTERNATIONAL SCHOOL JAHI Empowering Minds [PERSON_NAME] BIS/ADMS/0002 …" at bounding box center [552, 318] width 777 height 554
click at [195, 544] on div "General Instructions" at bounding box center [552, 544] width 777 height 62
click at [211, 477] on div "BRITISH INTERNATIONAL SCHOOL JAHI Empowering Minds [PERSON_NAME] BIS/ADMS/0002 …" at bounding box center [552, 318] width 777 height 554
drag, startPoint x: 212, startPoint y: 445, endPoint x: 317, endPoint y: 632, distance: 214.5
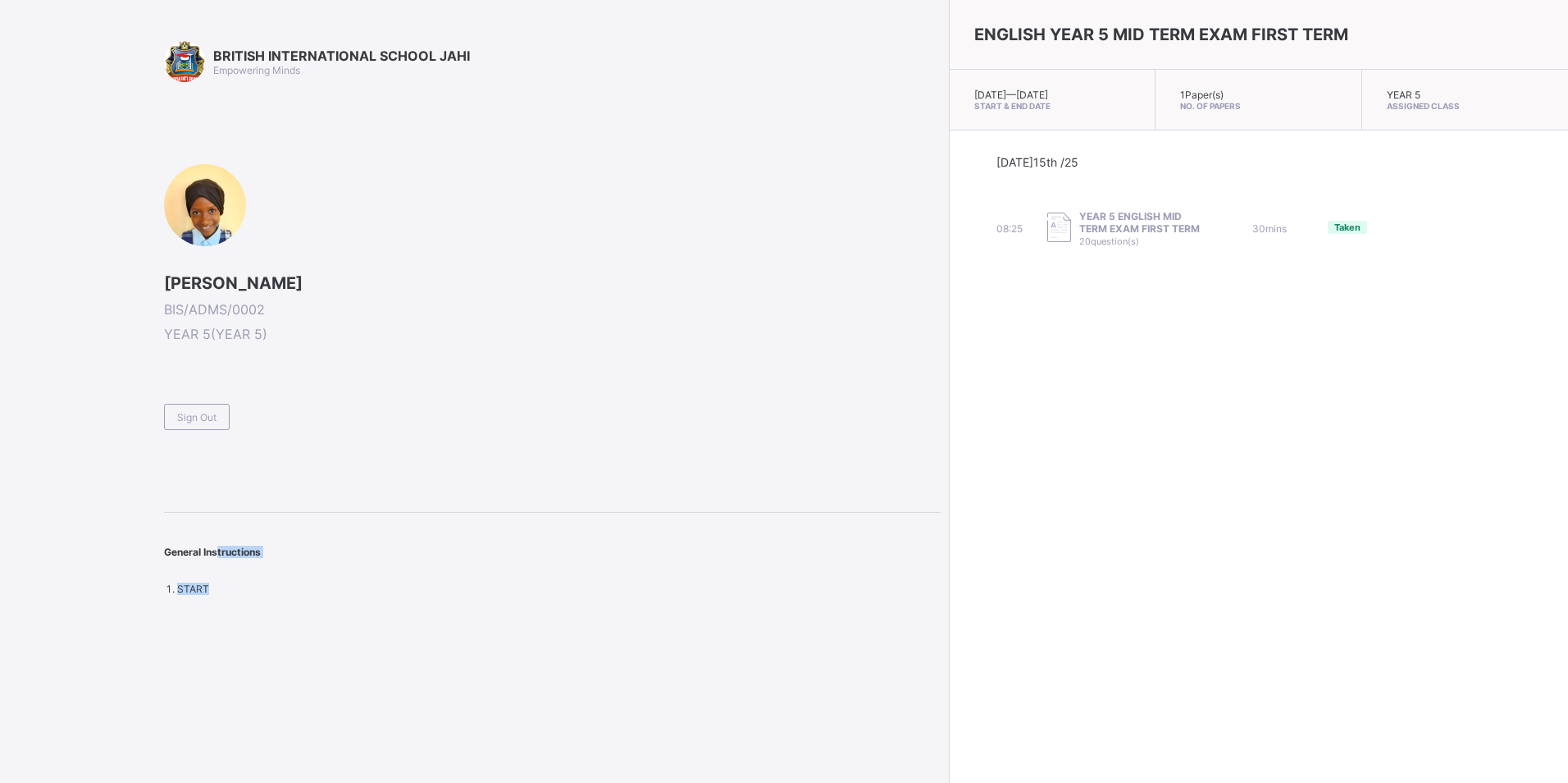
click at [317, 632] on div "BRITISH INTERNATIONAL SCHOOL JAHI Empowering Minds [PERSON_NAME] BIS/ADMS/0002 …" at bounding box center [470, 391] width 941 height 783
click at [217, 415] on span "Sign Out" at bounding box center [196, 416] width 39 height 13
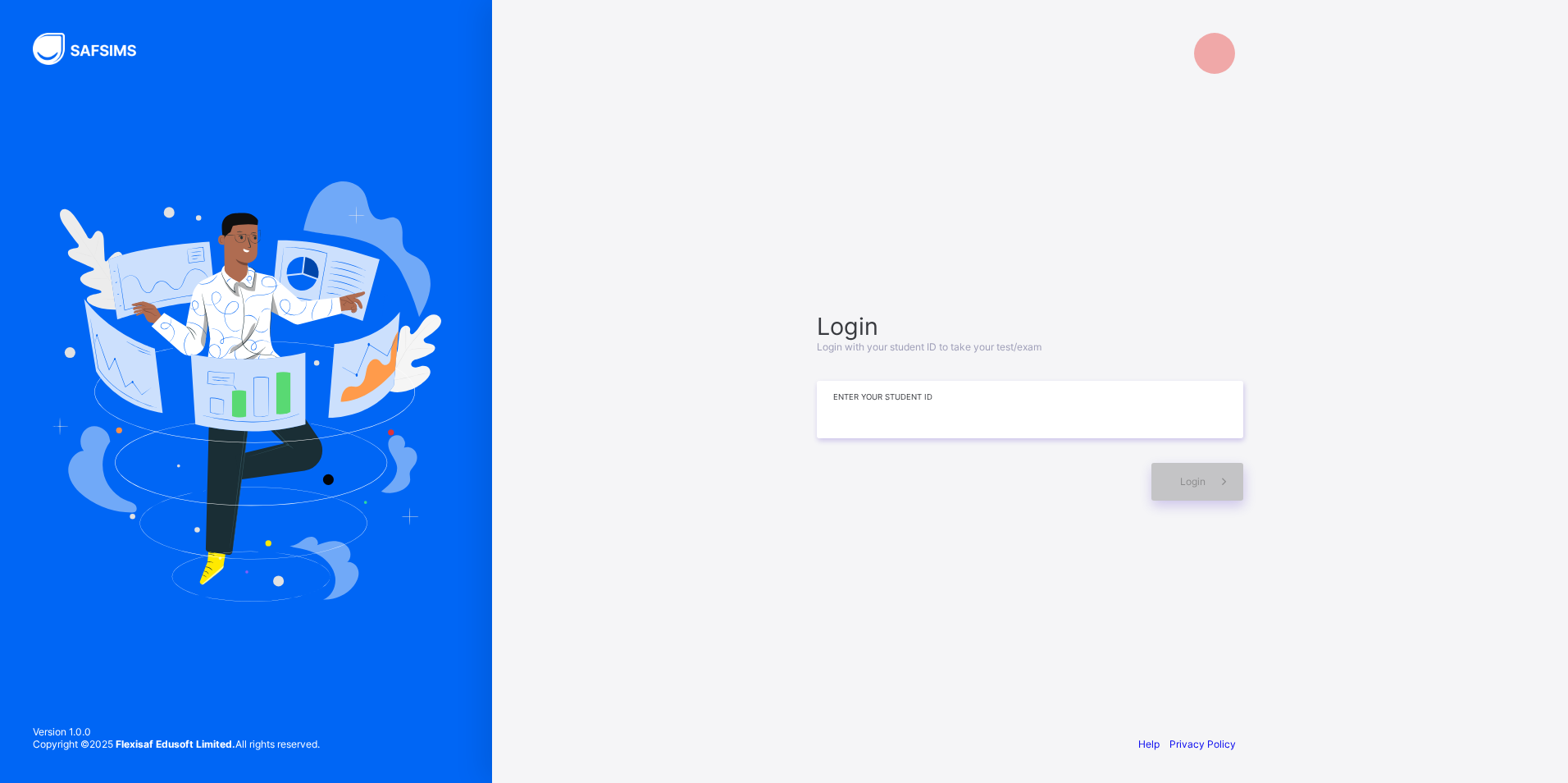
click at [861, 422] on input at bounding box center [1030, 409] width 426 height 58
type input "**********"
drag, startPoint x: 1166, startPoint y: 498, endPoint x: 1171, endPoint y: 480, distance: 18.7
click at [1171, 480] on div "Login" at bounding box center [1197, 482] width 92 height 38
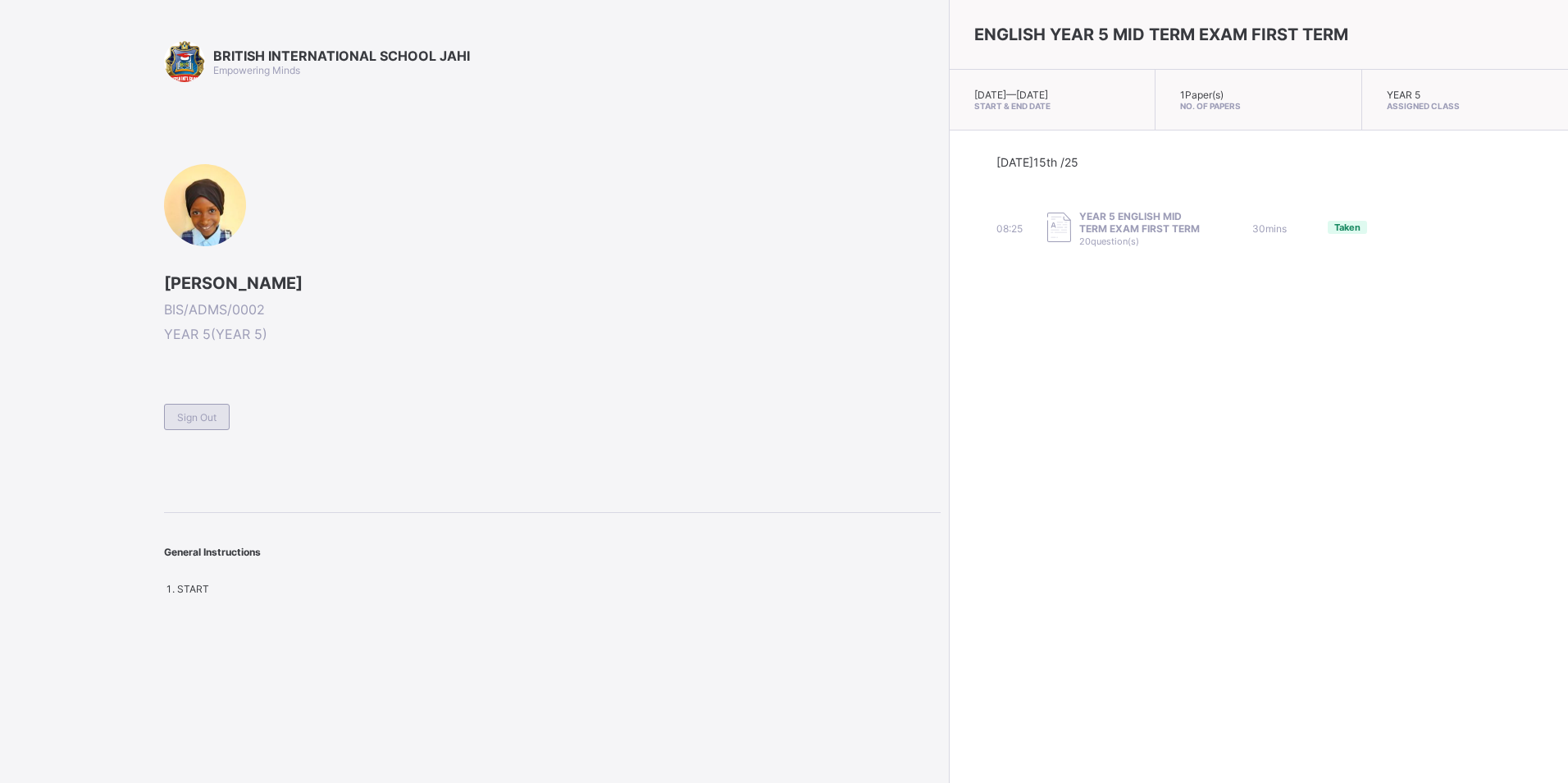
click at [196, 417] on span "Sign Out" at bounding box center [196, 416] width 39 height 13
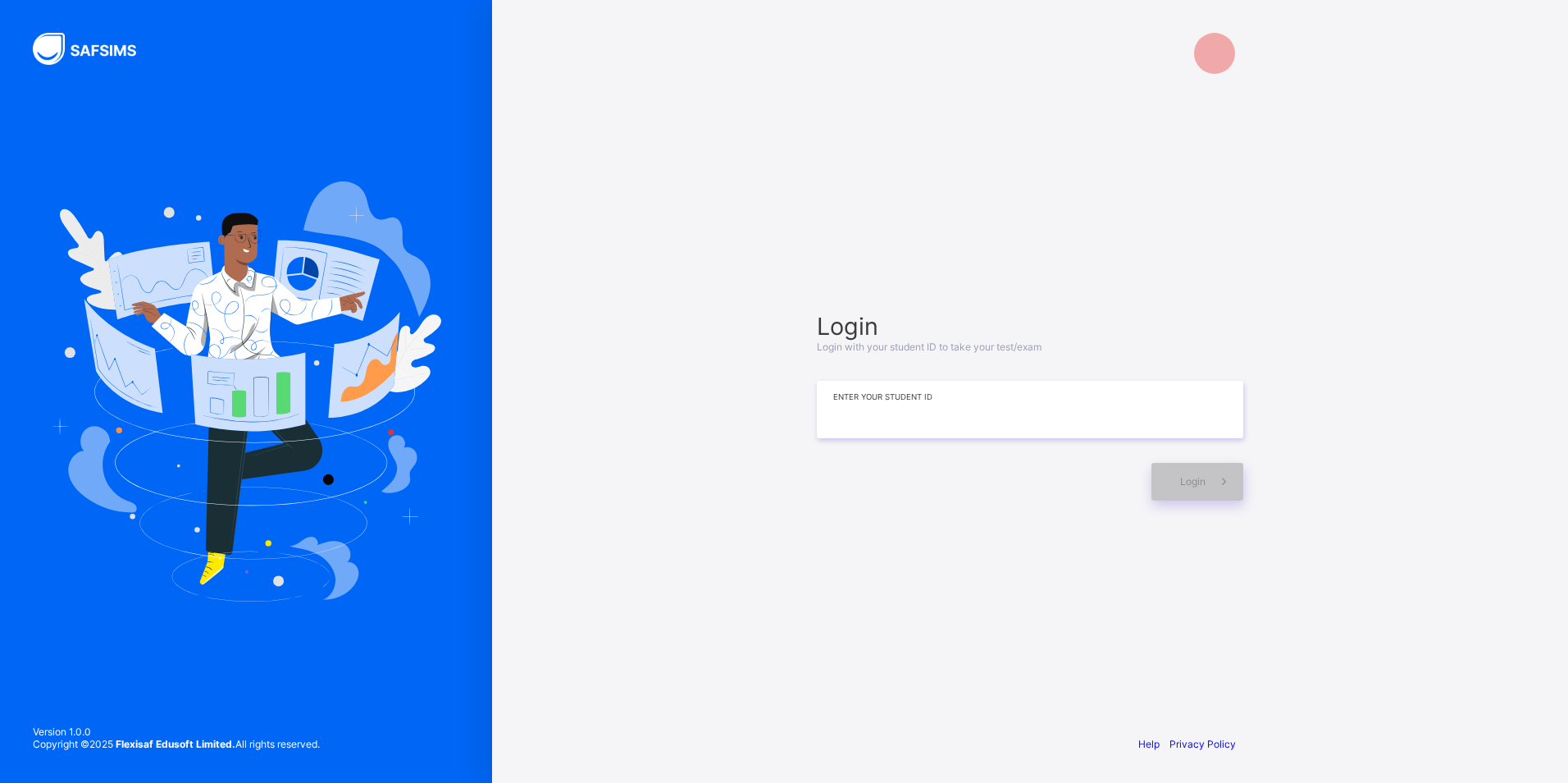
click at [864, 409] on input at bounding box center [1030, 409] width 426 height 58
type input "**********"
drag, startPoint x: 1235, startPoint y: 463, endPoint x: 1214, endPoint y: 512, distance: 53.3
click at [1214, 511] on div "**********" at bounding box center [1030, 406] width 459 height 565
click at [1160, 466] on div "Login" at bounding box center [1030, 473] width 426 height 54
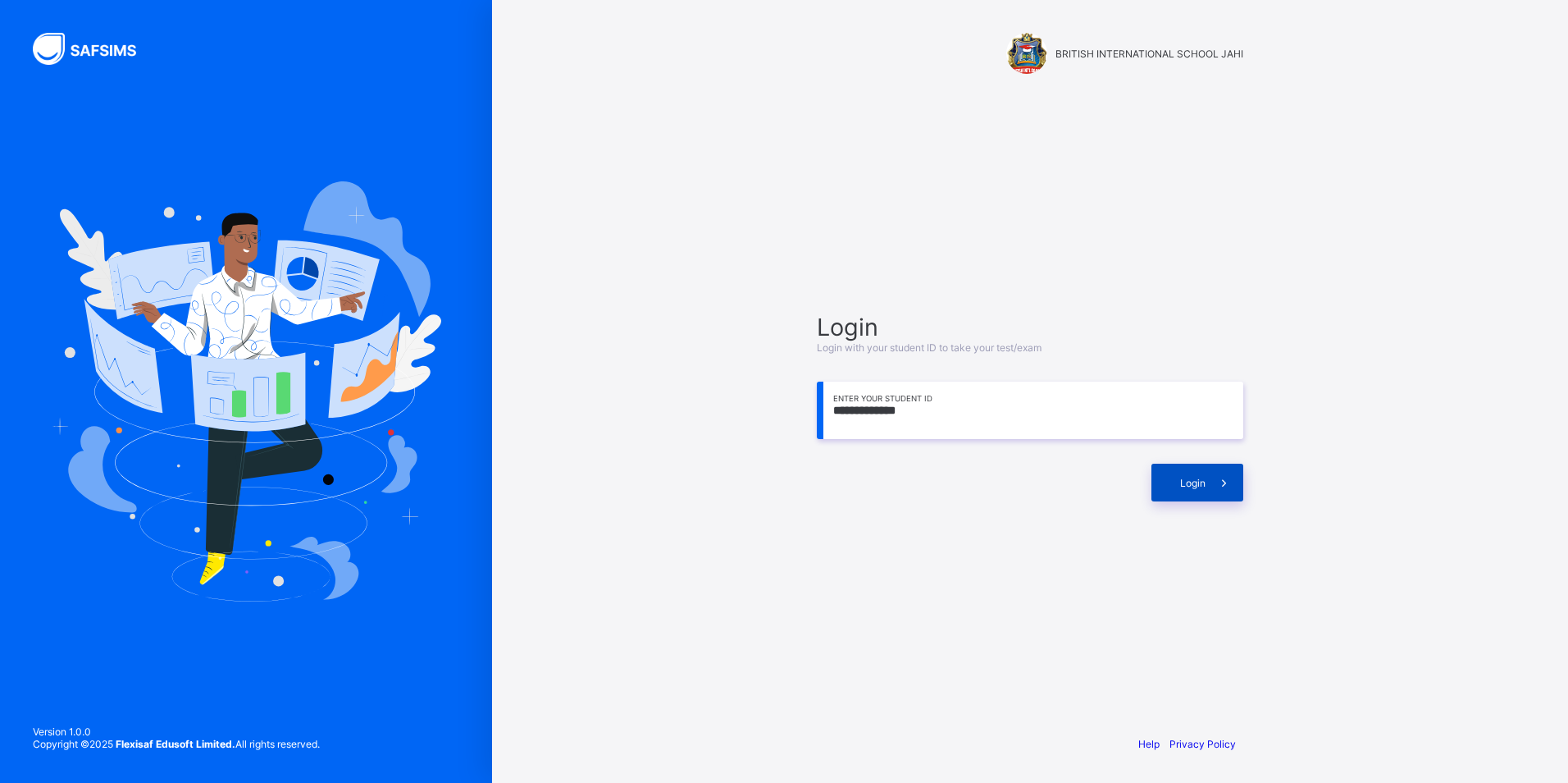
click at [1161, 465] on div "Login" at bounding box center [1197, 482] width 92 height 38
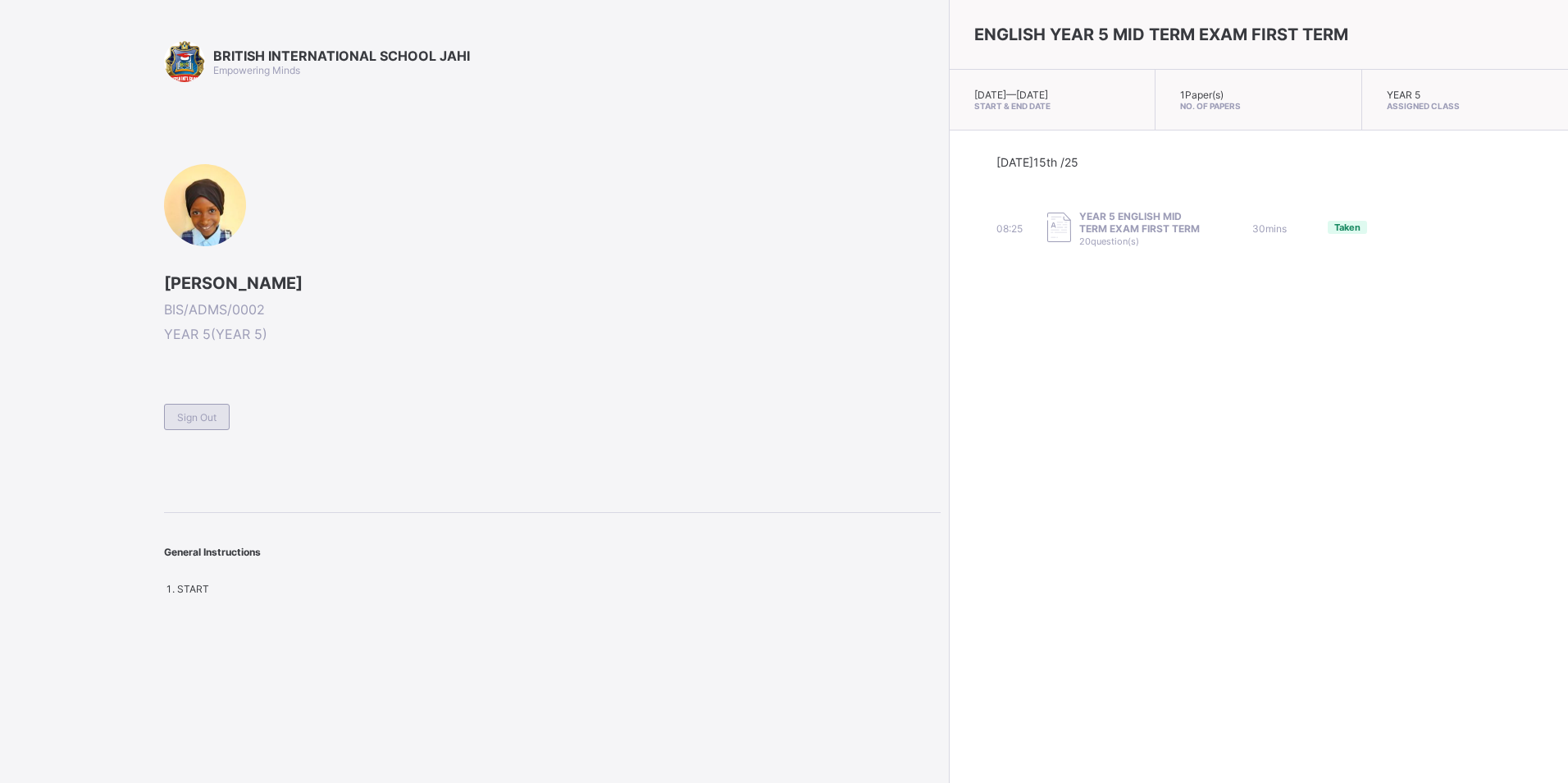
click at [181, 422] on span "Sign Out" at bounding box center [196, 416] width 39 height 13
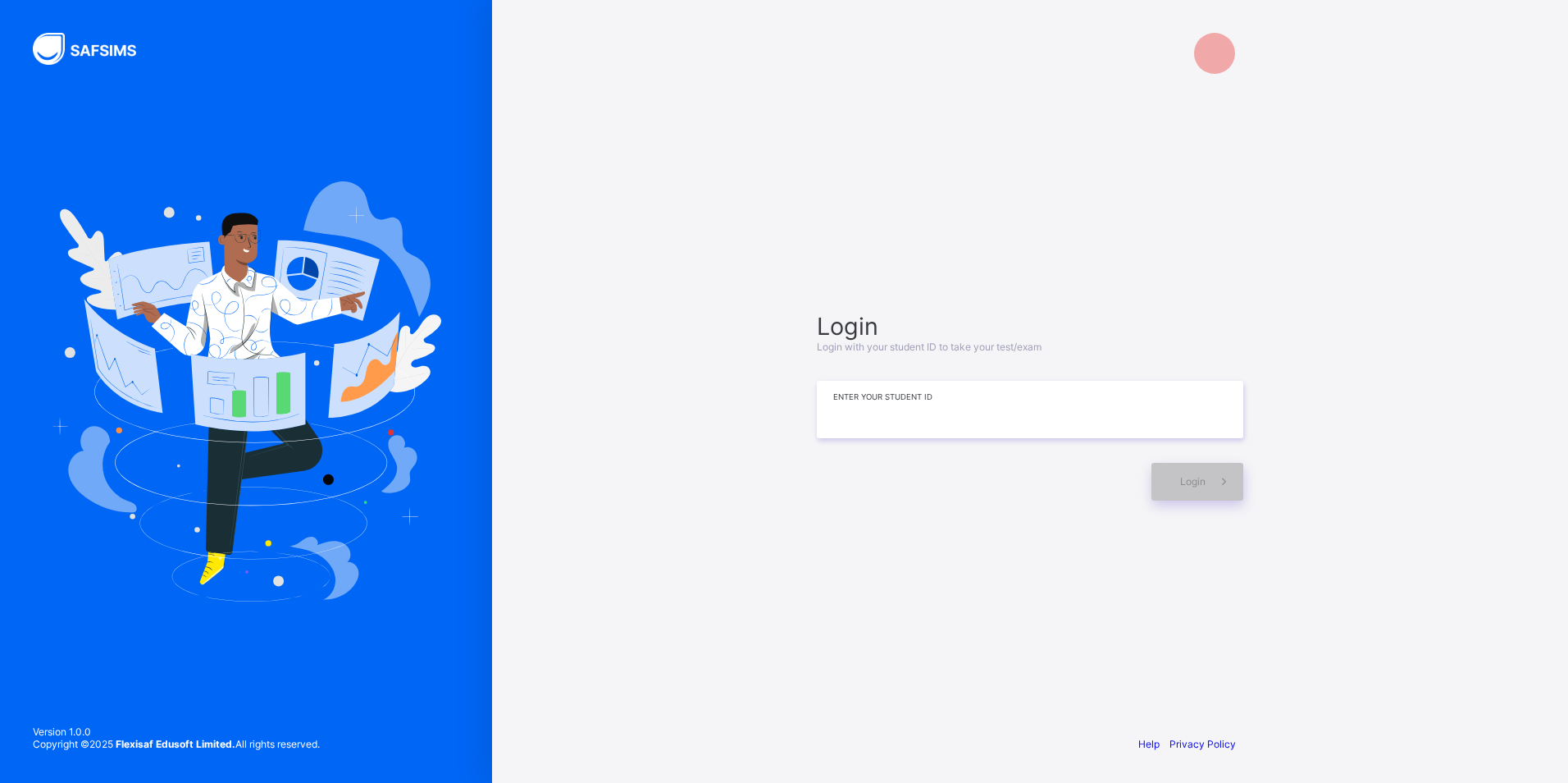
click at [930, 403] on input at bounding box center [1030, 409] width 426 height 58
type input "**********"
click at [1226, 493] on span at bounding box center [1224, 482] width 38 height 38
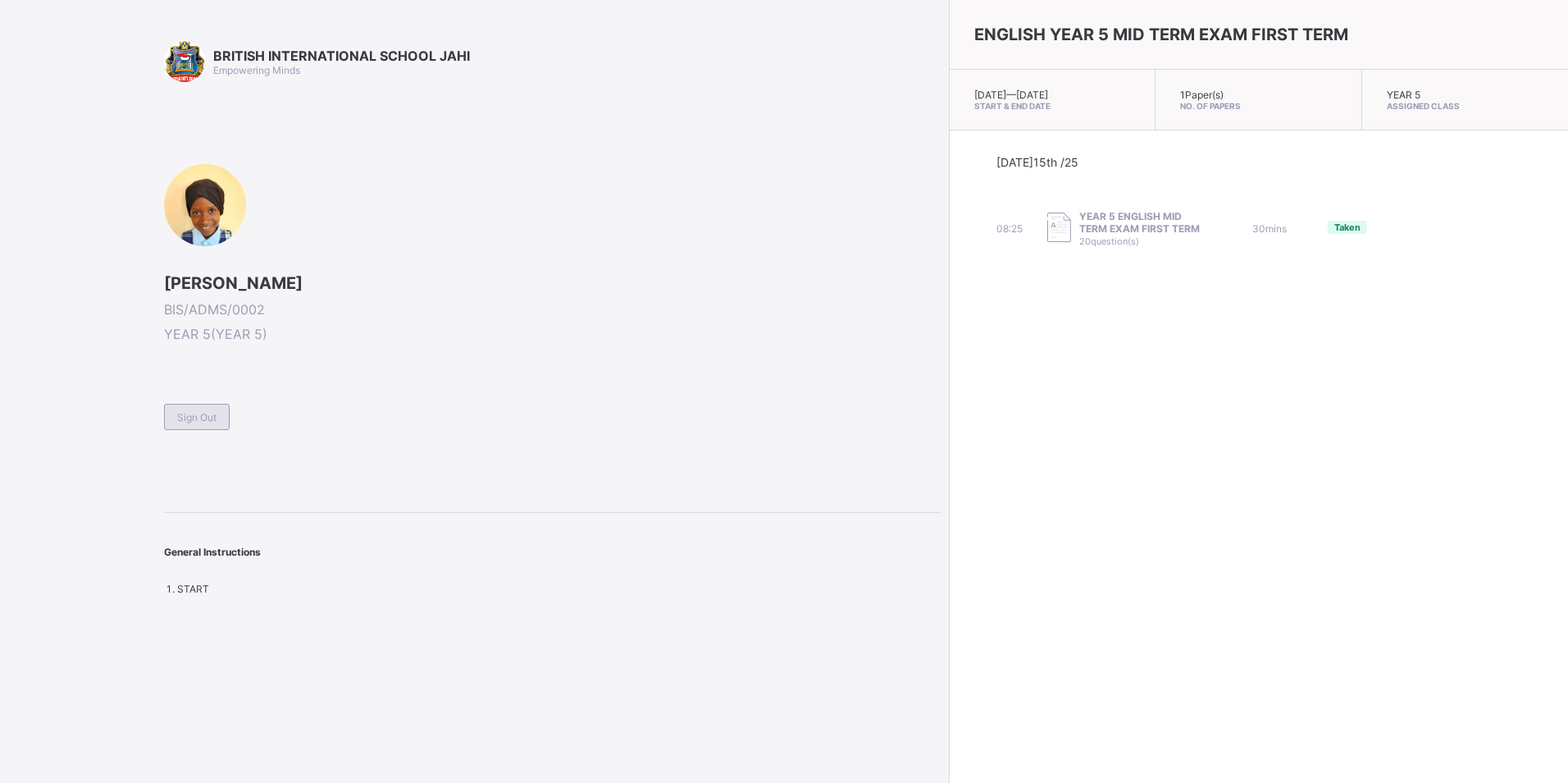
click at [191, 409] on div "Sign Out" at bounding box center [196, 416] width 65 height 26
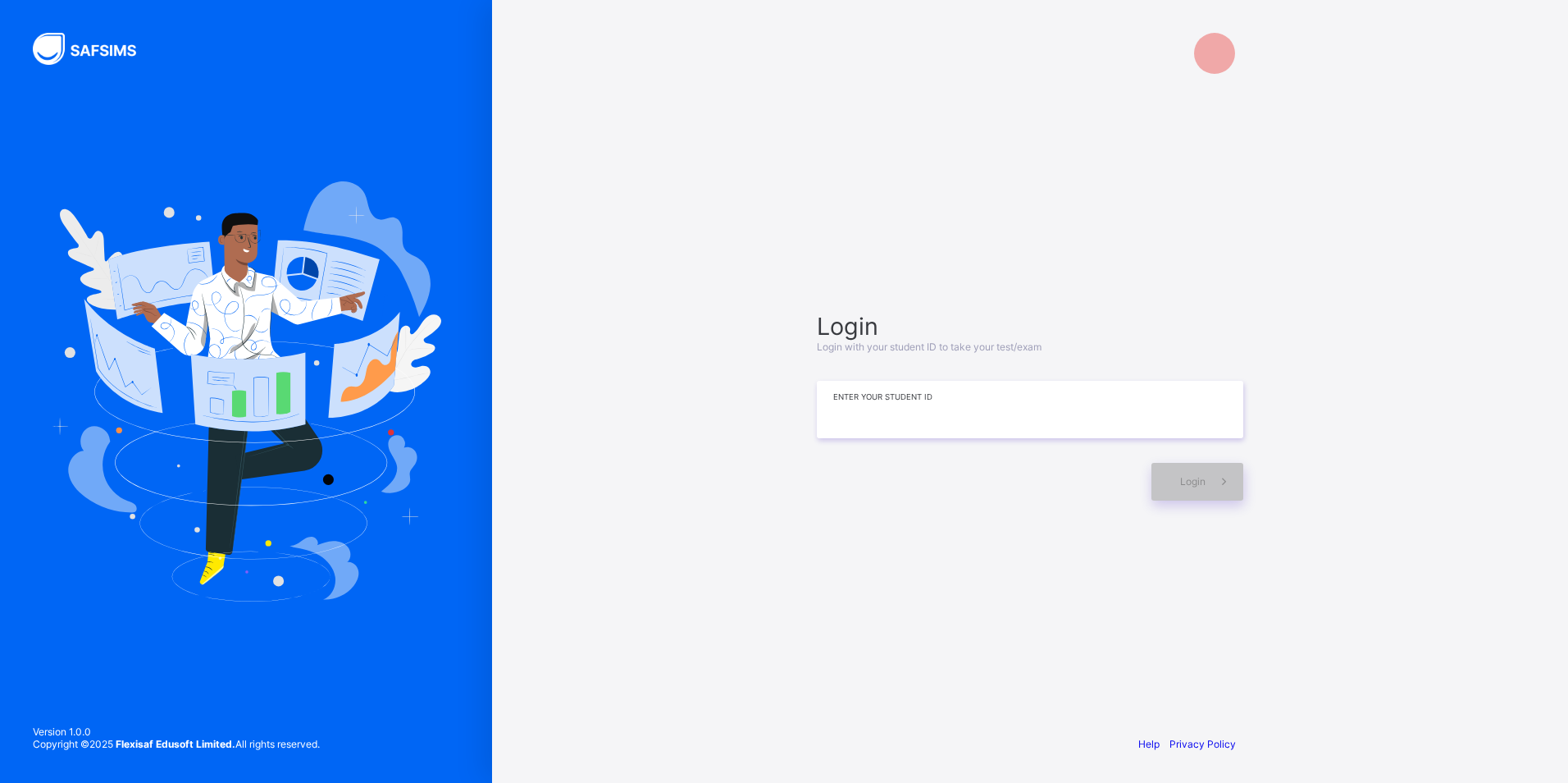
click at [1063, 432] on input at bounding box center [1030, 409] width 426 height 58
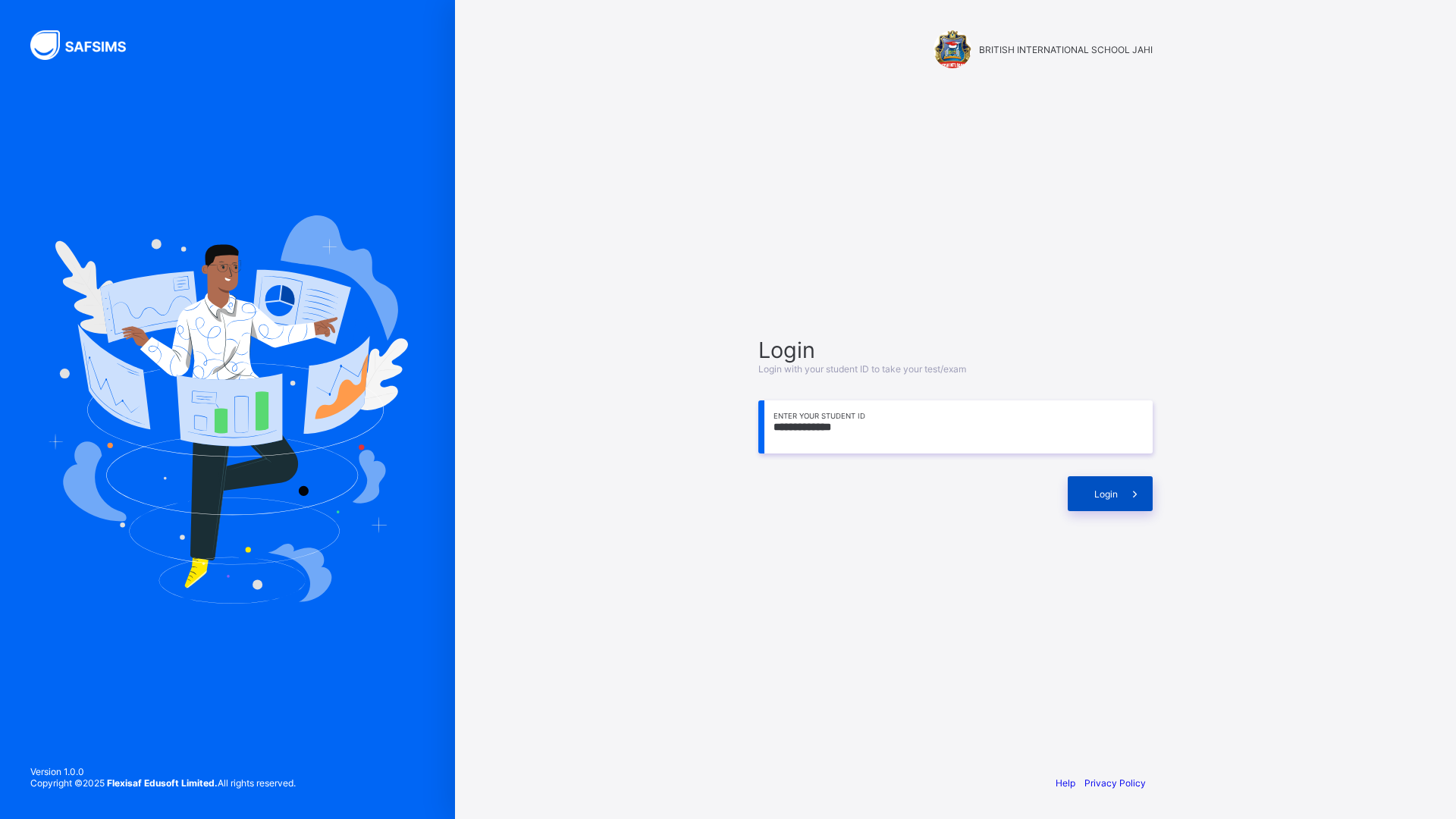
type input "**********"
click at [1145, 500] on span at bounding box center [1135, 494] width 35 height 35
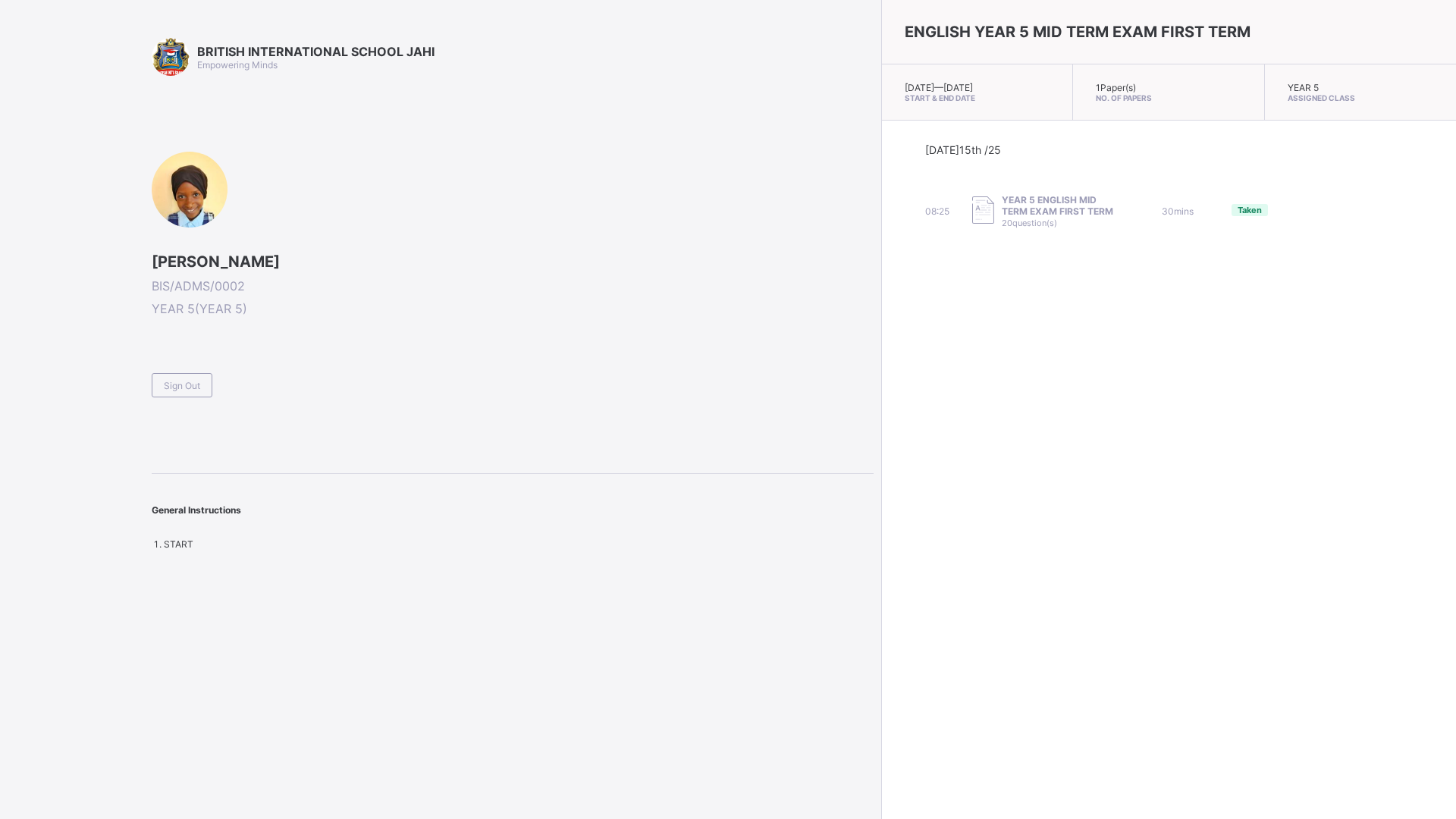
drag, startPoint x: 1456, startPoint y: 819, endPoint x: 1414, endPoint y: 786, distance: 53.4
click at [1413, 723] on div "ENGLISH YEAR 5 MID TERM EXAM FIRST TERM [DATE] — [DATE] Start & End Date 1 Pape…" at bounding box center [1169, 410] width 575 height 819
drag, startPoint x: 928, startPoint y: 66, endPoint x: 946, endPoint y: 66, distance: 18.0
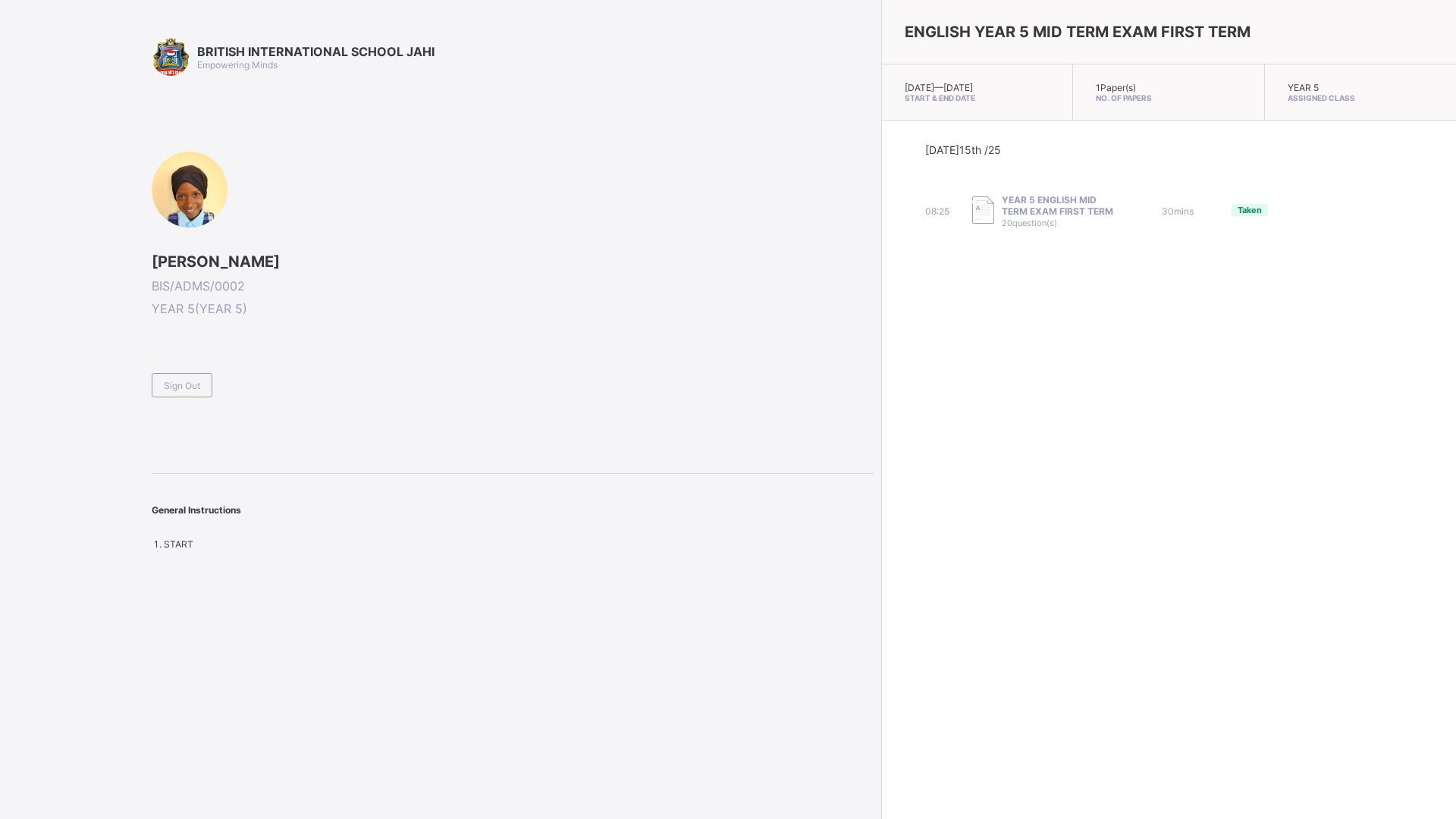
click at [946, 66] on div "[DATE] — [DATE] Start & End Date" at bounding box center [978, 92] width 192 height 56
click at [0, 723] on div "BRITISH INTERNATIONAL SCHOOL JAHI Empowering Minds [PERSON_NAME] BIS/ADMS/0002 …" at bounding box center [437, 410] width 874 height 819
drag, startPoint x: 387, startPoint y: 701, endPoint x: 395, endPoint y: 799, distance: 98.3
click at [400, 723] on div "BRITISH INTERNATIONAL SCHOOL JAHI Empowering Minds [PERSON_NAME] BIS/ADMS/0002 …" at bounding box center [437, 410] width 874 height 819
click at [396, 723] on div "BRITISH INTERNATIONAL SCHOOL JAHI Empowering Minds [PERSON_NAME] BIS/ADMS/0002 …" at bounding box center [437, 410] width 874 height 819
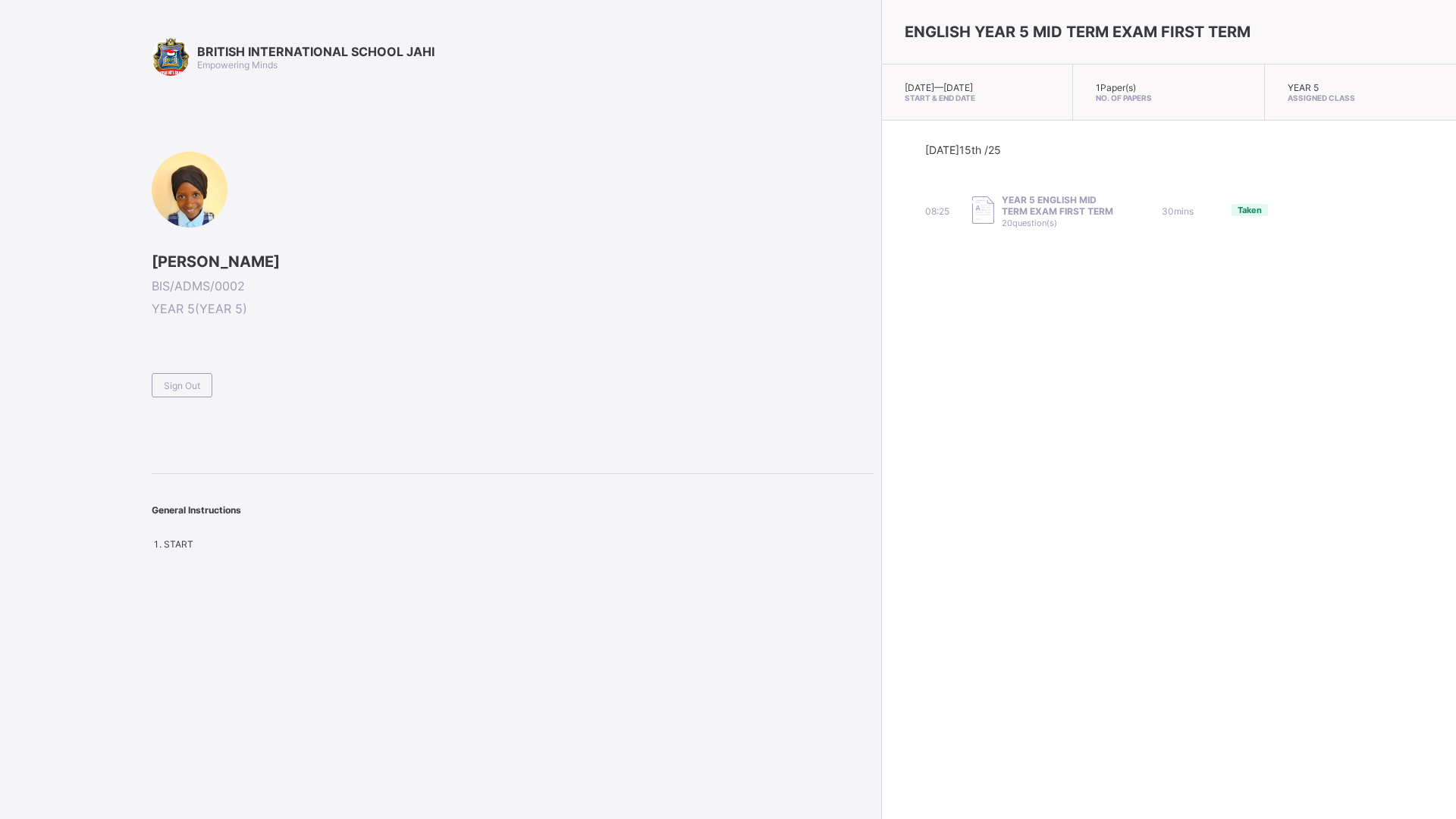
drag, startPoint x: 396, startPoint y: 800, endPoint x: 437, endPoint y: 786, distance: 43.3
drag, startPoint x: 833, startPoint y: 400, endPoint x: 536, endPoint y: 50, distance: 459.0
click at [536, 50] on div "BRITISH INTERNATIONAL SCHOOL JAHI Empowering Minds [PERSON_NAME] BIS/ADMS/0002 …" at bounding box center [512, 294] width 722 height 513
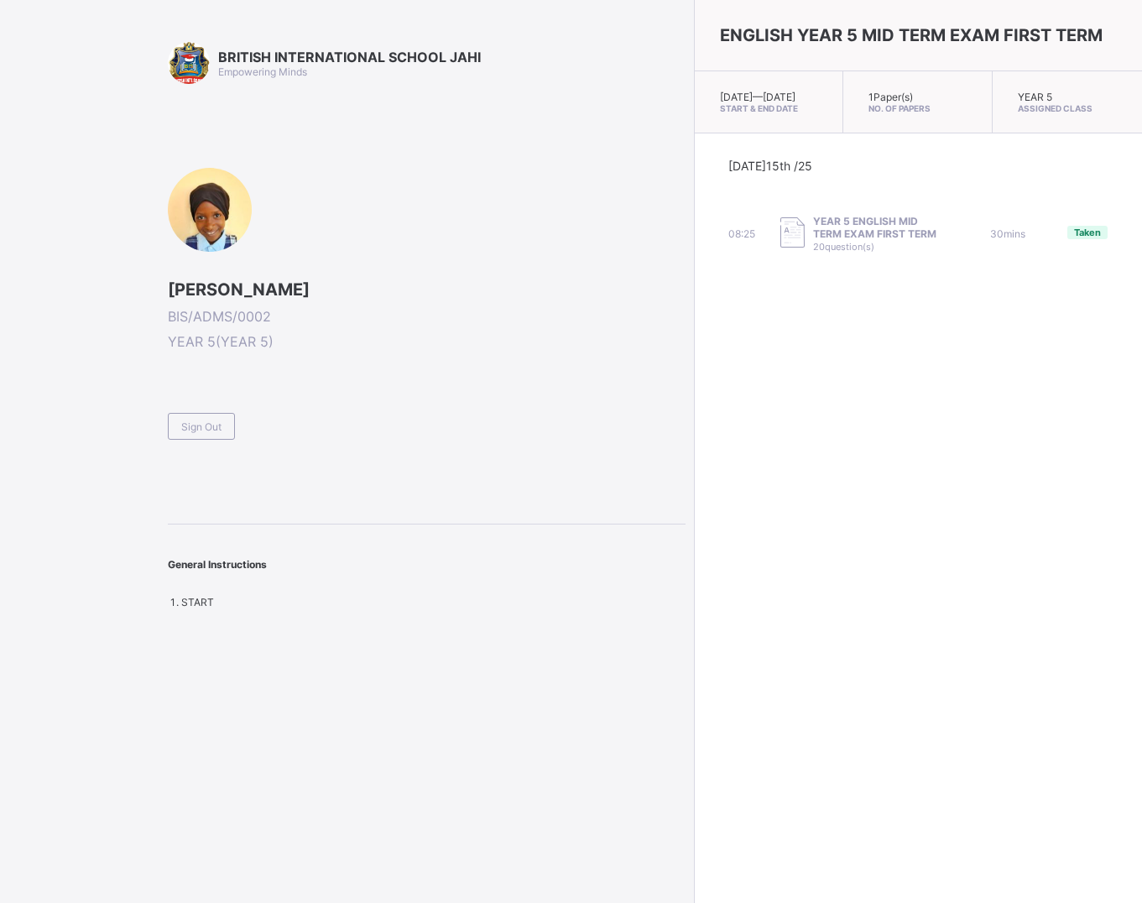
click at [556, 65] on div "BRITISH INTERNATIONAL SCHOOL JAHI Empowering Minds [PERSON_NAME] BIS/ADMS/0002 …" at bounding box center [571, 451] width 1142 height 903
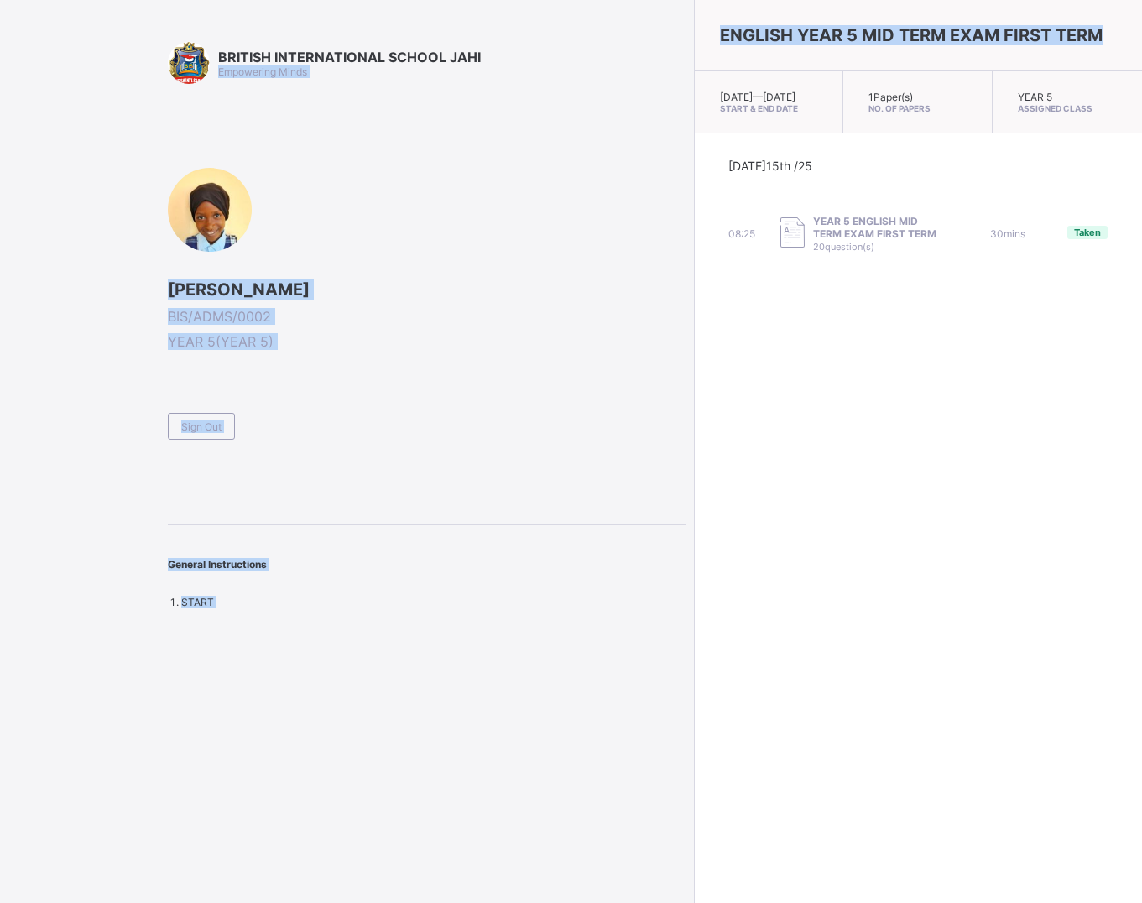
click at [191, 423] on span "Sign Out" at bounding box center [201, 426] width 40 height 13
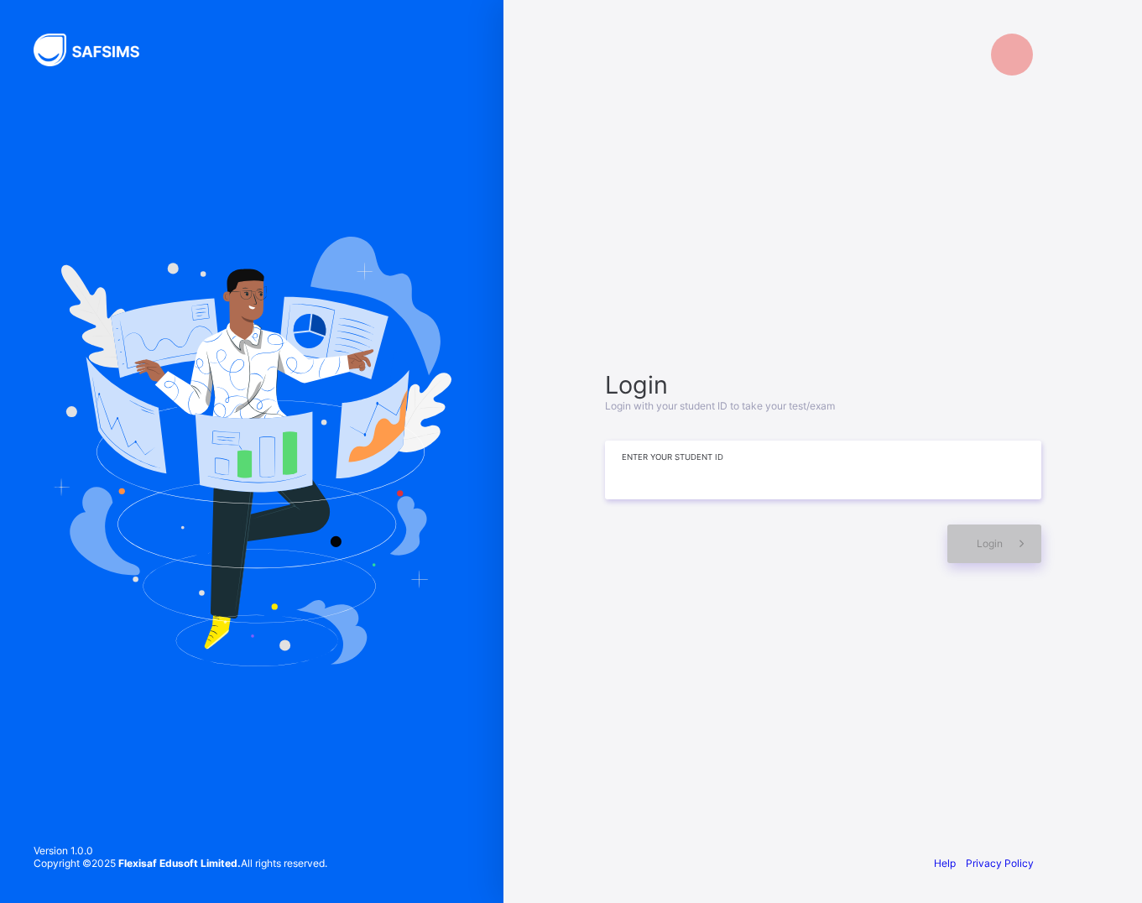
click at [864, 476] on input at bounding box center [823, 470] width 436 height 59
type input "******"
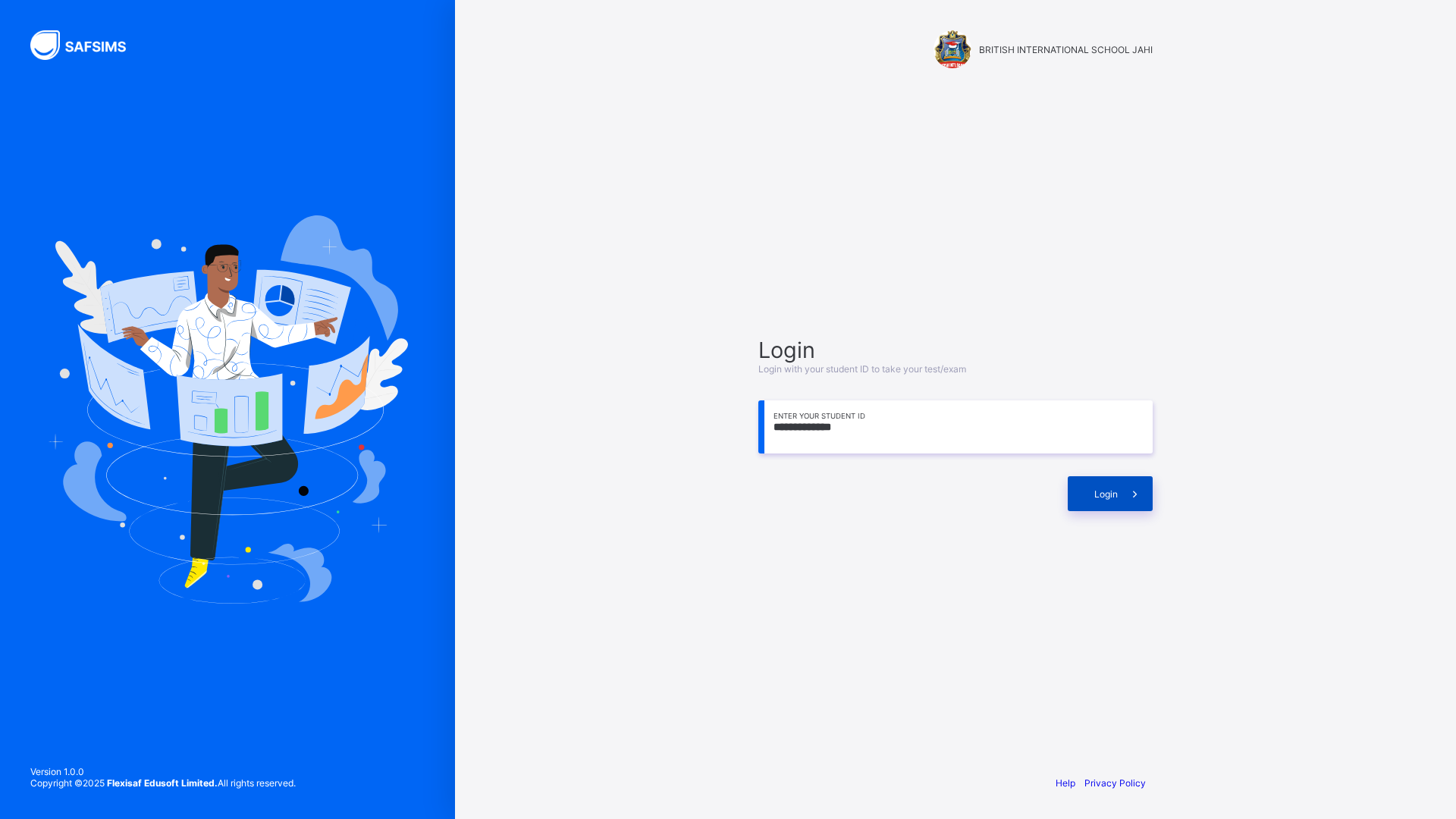
type input "**********"
click at [1084, 494] on div "Login" at bounding box center [1111, 494] width 85 height 35
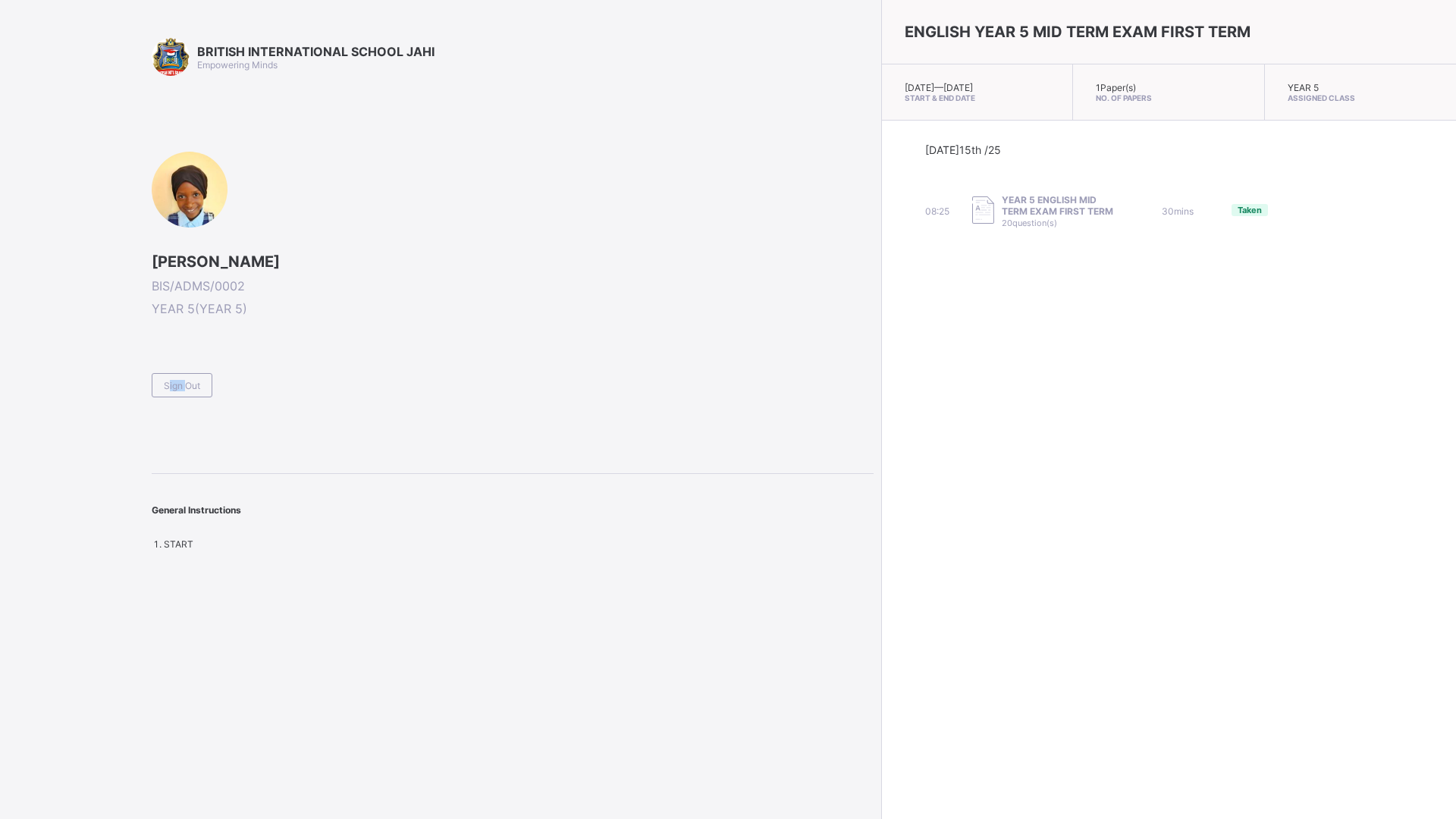
drag, startPoint x: 183, startPoint y: 385, endPoint x: 89, endPoint y: 391, distance: 94.2
click at [89, 391] on div "BRITISH INTERNATIONAL SCHOOL JAHI Empowering Minds [PERSON_NAME] BIS/ADMS/0002 …" at bounding box center [437, 410] width 874 height 819
click at [429, 526] on div "General Instructions" at bounding box center [512, 503] width 722 height 57
drag, startPoint x: 205, startPoint y: 387, endPoint x: 526, endPoint y: 125, distance: 414.3
click at [526, 125] on div "BRITISH INTERNATIONAL SCHOOL JAHI Empowering Minds [PERSON_NAME] BIS/ADMS/0002 …" at bounding box center [512, 294] width 722 height 513
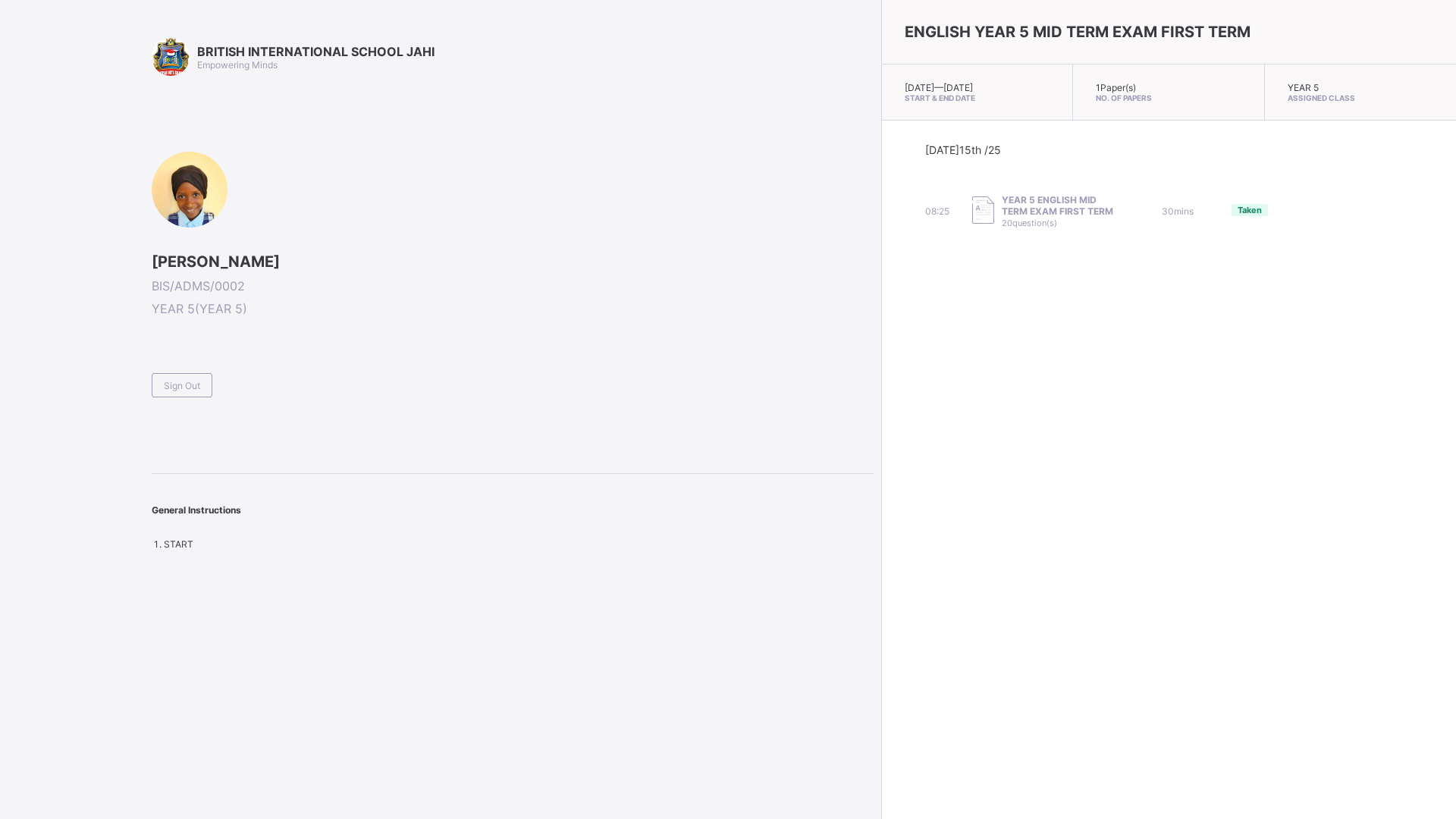
click at [222, 421] on div "BRITISH INTERNATIONAL SCHOOL JAHI Empowering Minds [PERSON_NAME] BIS/ADMS/0002 …" at bounding box center [512, 294] width 722 height 513
drag, startPoint x: 96, startPoint y: 408, endPoint x: 287, endPoint y: 473, distance: 201.8
click at [287, 473] on div "BRITISH INTERNATIONAL SCHOOL JAHI Empowering Minds [PERSON_NAME] BIS/ADMS/0002 …" at bounding box center [437, 410] width 874 height 819
click at [288, 473] on div "BRITISH INTERNATIONAL SCHOOL JAHI Empowering Minds [PERSON_NAME] BIS/ADMS/0002 …" at bounding box center [512, 294] width 722 height 513
click at [131, 309] on div "BRITISH INTERNATIONAL SCHOOL JAHI Empowering Minds [PERSON_NAME] BIS/ADMS/0002 …" at bounding box center [437, 410] width 874 height 819
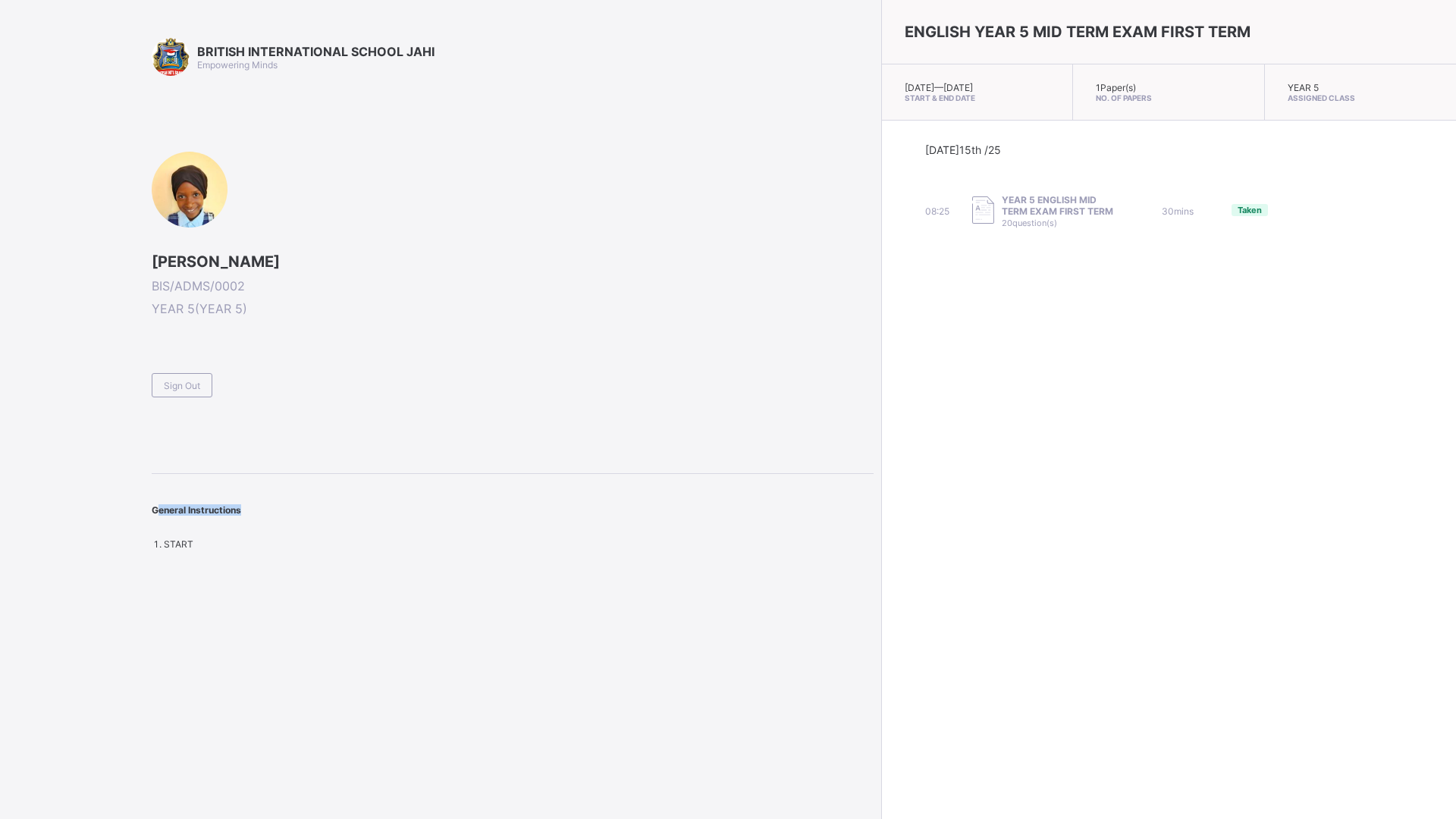
drag, startPoint x: 137, startPoint y: 416, endPoint x: 2, endPoint y: 656, distance: 275.4
click at [2, 656] on div "BRITISH INTERNATIONAL SCHOOL JAHI Empowering Minds [PERSON_NAME] BIS/ADMS/0002 …" at bounding box center [437, 410] width 874 height 819
drag, startPoint x: 2, startPoint y: 656, endPoint x: 15, endPoint y: 646, distance: 16.4
click at [15, 646] on div "BRITISH INTERNATIONAL SCHOOL JAHI Empowering Minds [PERSON_NAME] BIS/ADMS/0002 …" at bounding box center [437, 410] width 874 height 819
drag, startPoint x: 1309, startPoint y: 289, endPoint x: 1098, endPoint y: 232, distance: 218.6
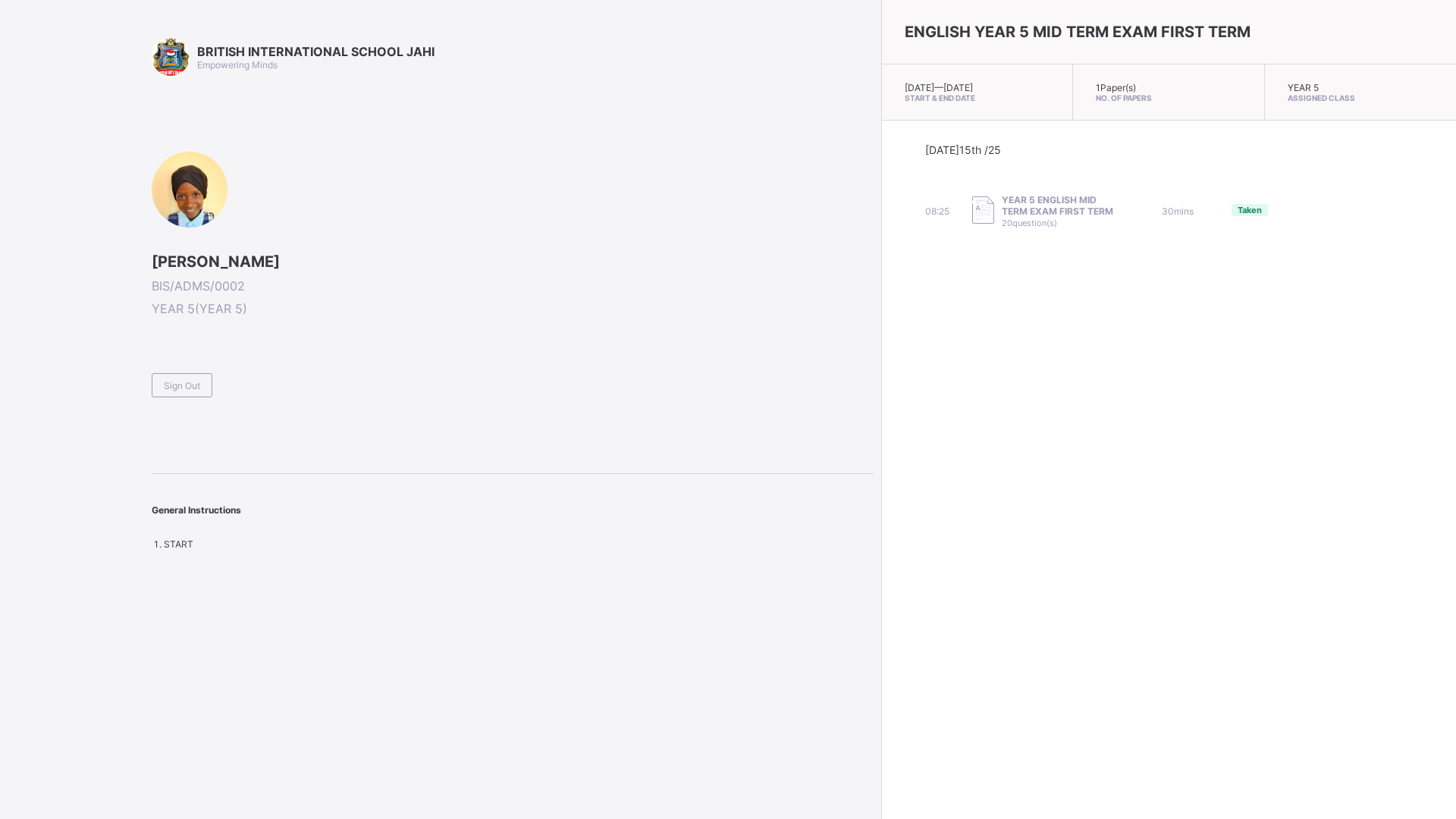
click at [1098, 232] on div "ENGLISH YEAR 5 MID TERM EXAM FIRST TERM [DATE] — [DATE] Start & End Date 1 Pape…" at bounding box center [1169, 410] width 575 height 819
drag, startPoint x: 1037, startPoint y: 819, endPoint x: 1456, endPoint y: 819, distance: 419.0
click at [1450, 723] on div "ENGLISH YEAR 5 MID TERM EXAM FIRST TERM [DATE] — [DATE] Start & End Date 1 Pape…" at bounding box center [1169, 410] width 575 height 819
drag, startPoint x: 1456, startPoint y: 819, endPoint x: 1333, endPoint y: 819, distance: 123.0
click at [1351, 723] on div "ENGLISH YEAR 5 MID TERM EXAM FIRST TERM [DATE] — [DATE] Start & End Date 1 Pape…" at bounding box center [1169, 410] width 575 height 819
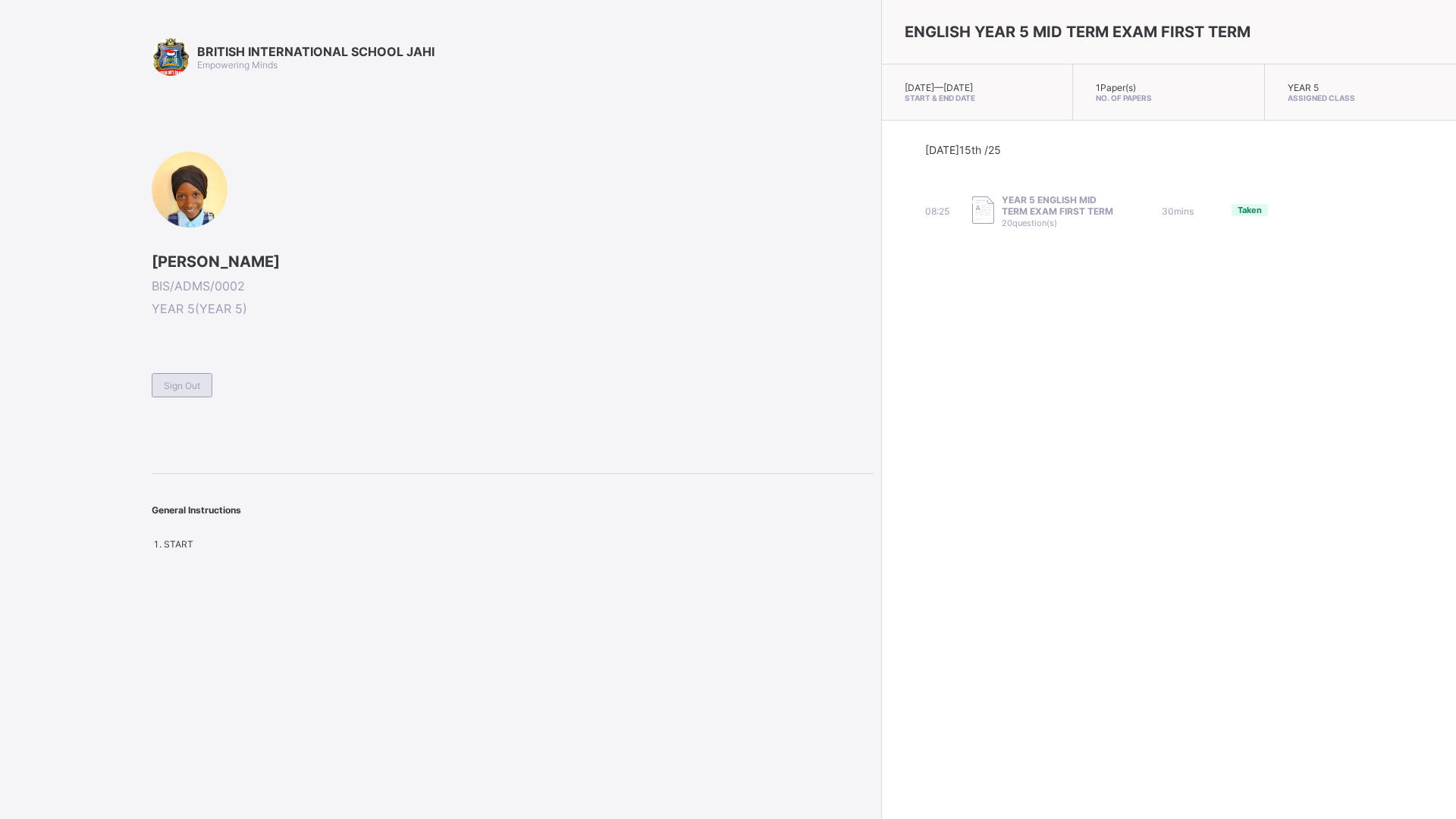
click at [207, 381] on div "Sign Out" at bounding box center [182, 385] width 61 height 24
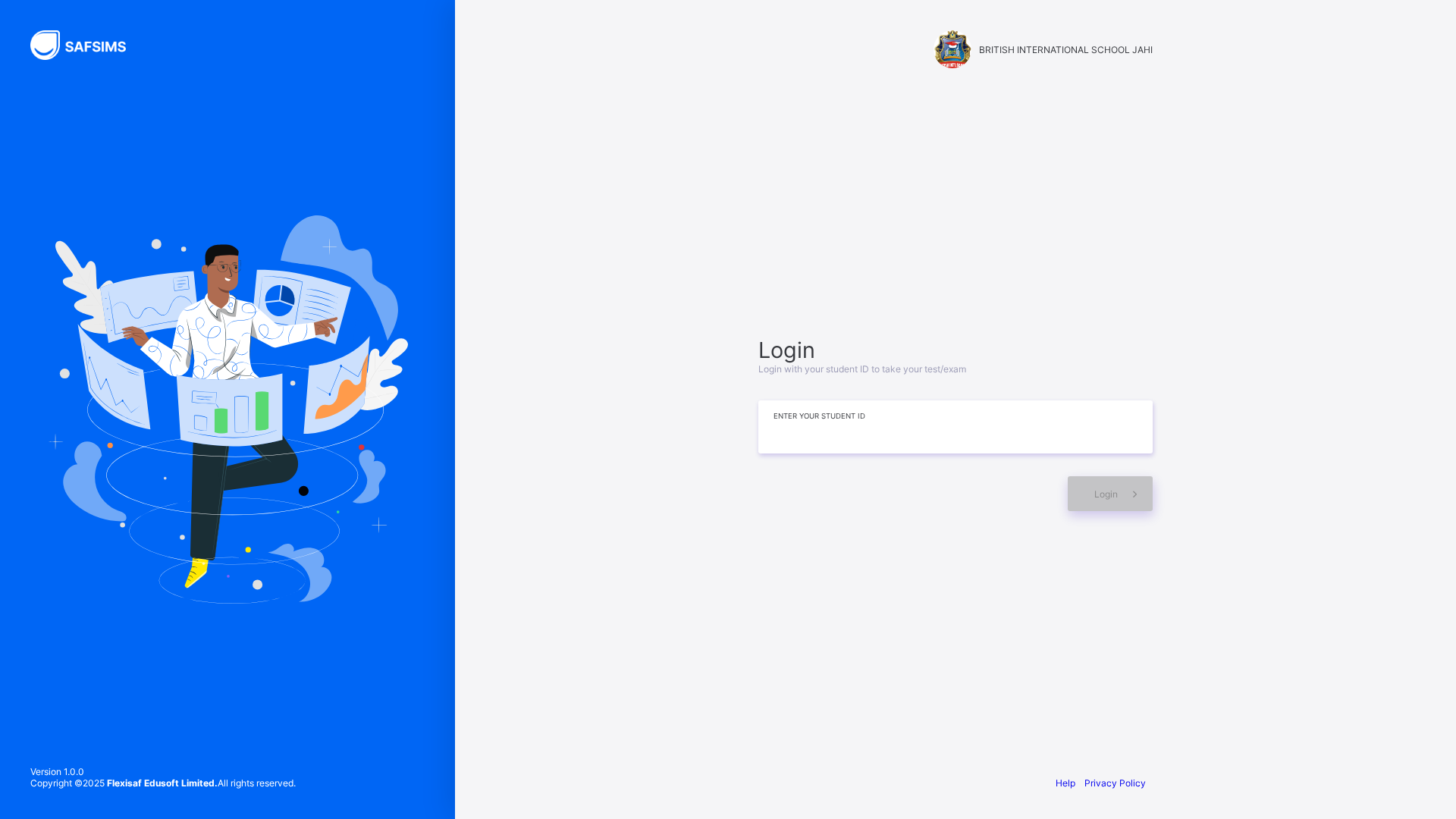
click at [856, 413] on input at bounding box center [955, 427] width 394 height 53
type input "**********"
click at [1131, 496] on icon at bounding box center [1135, 494] width 16 height 14
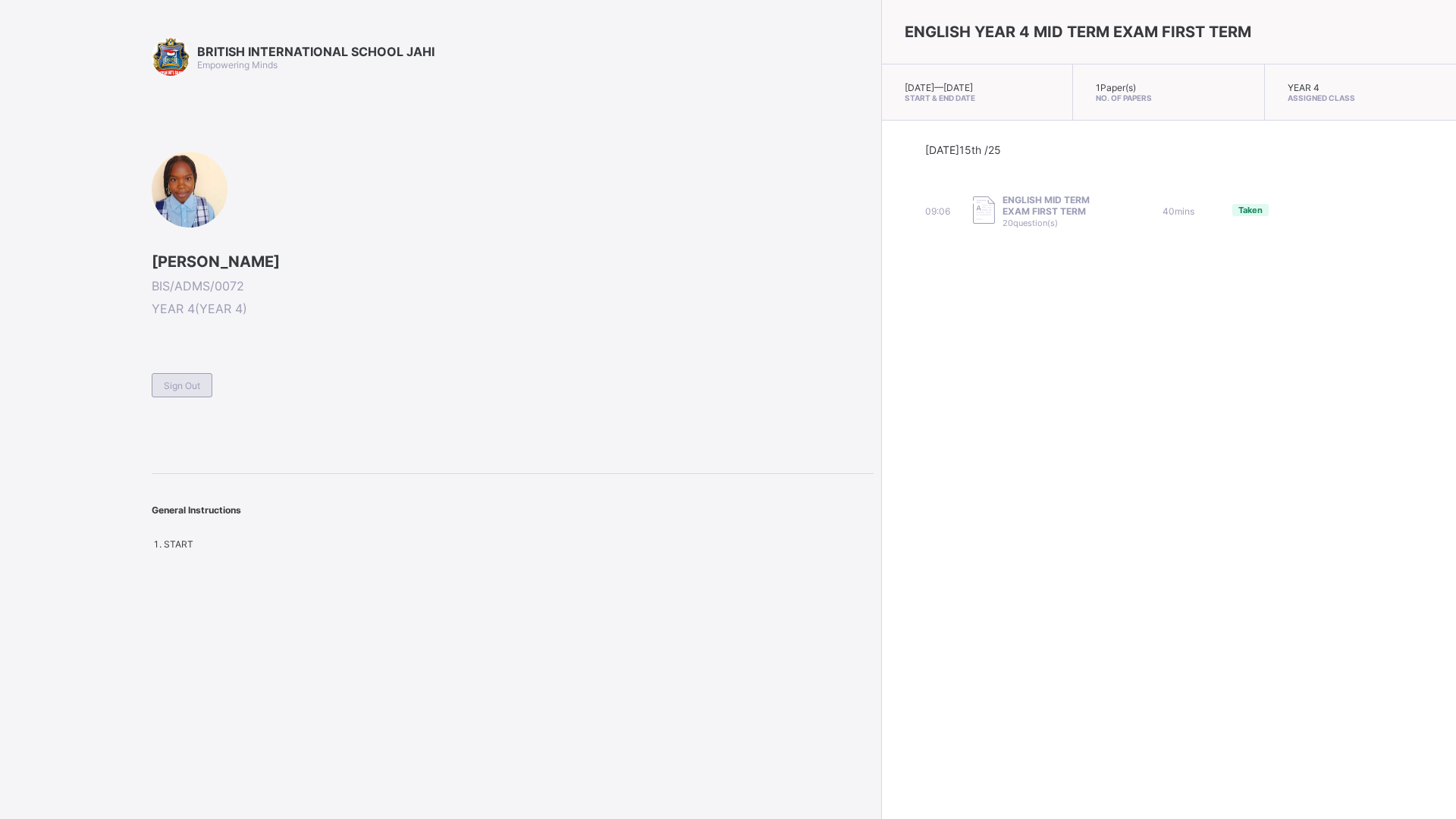
click at [192, 385] on span "Sign Out" at bounding box center [182, 385] width 36 height 12
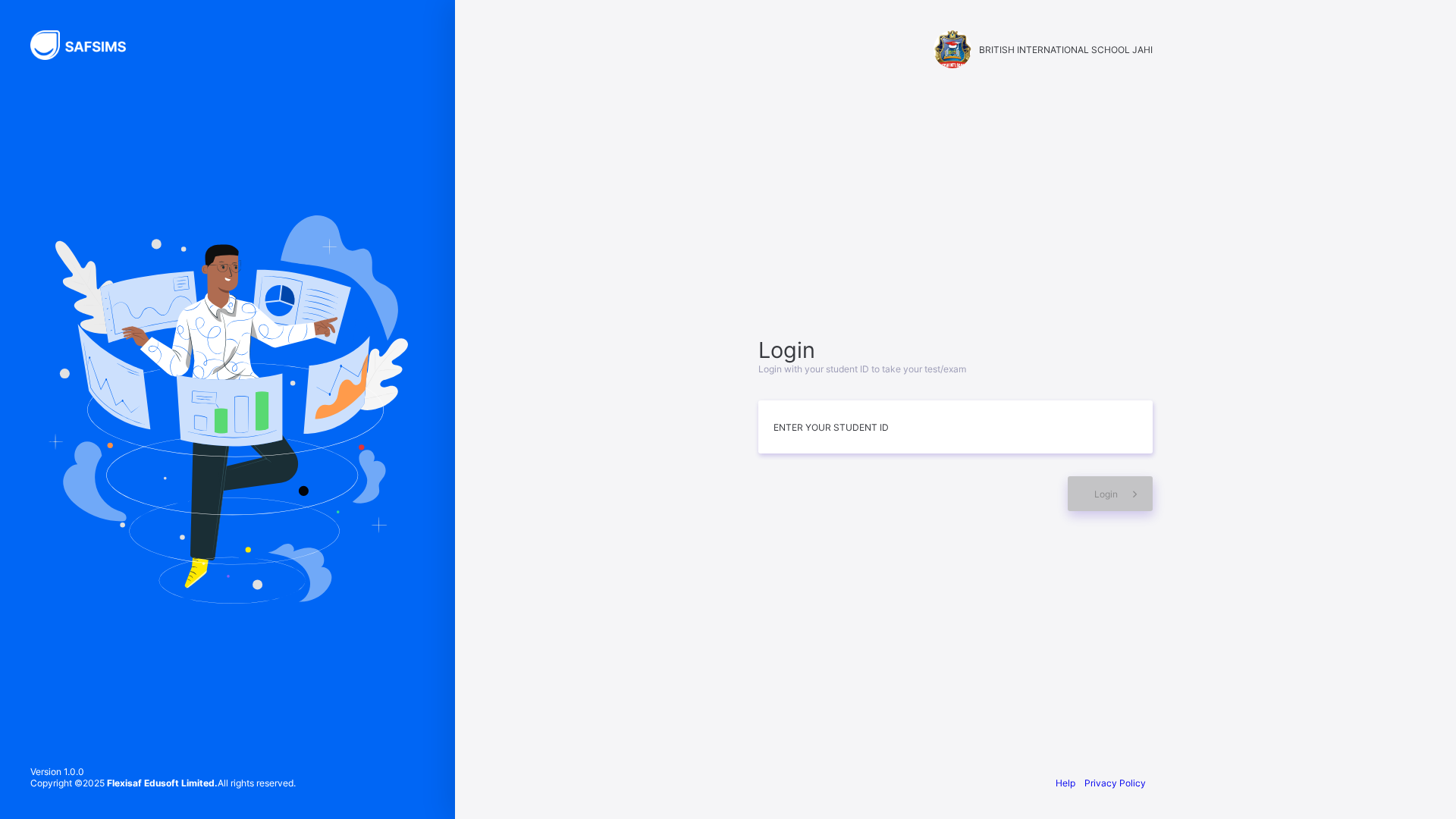
click at [262, 504] on img at bounding box center [228, 410] width 362 height 389
click at [129, 388] on img at bounding box center [228, 410] width 362 height 389
click at [373, 397] on img at bounding box center [228, 410] width 362 height 389
click at [322, 316] on img at bounding box center [228, 410] width 362 height 389
click at [149, 287] on img at bounding box center [228, 410] width 362 height 389
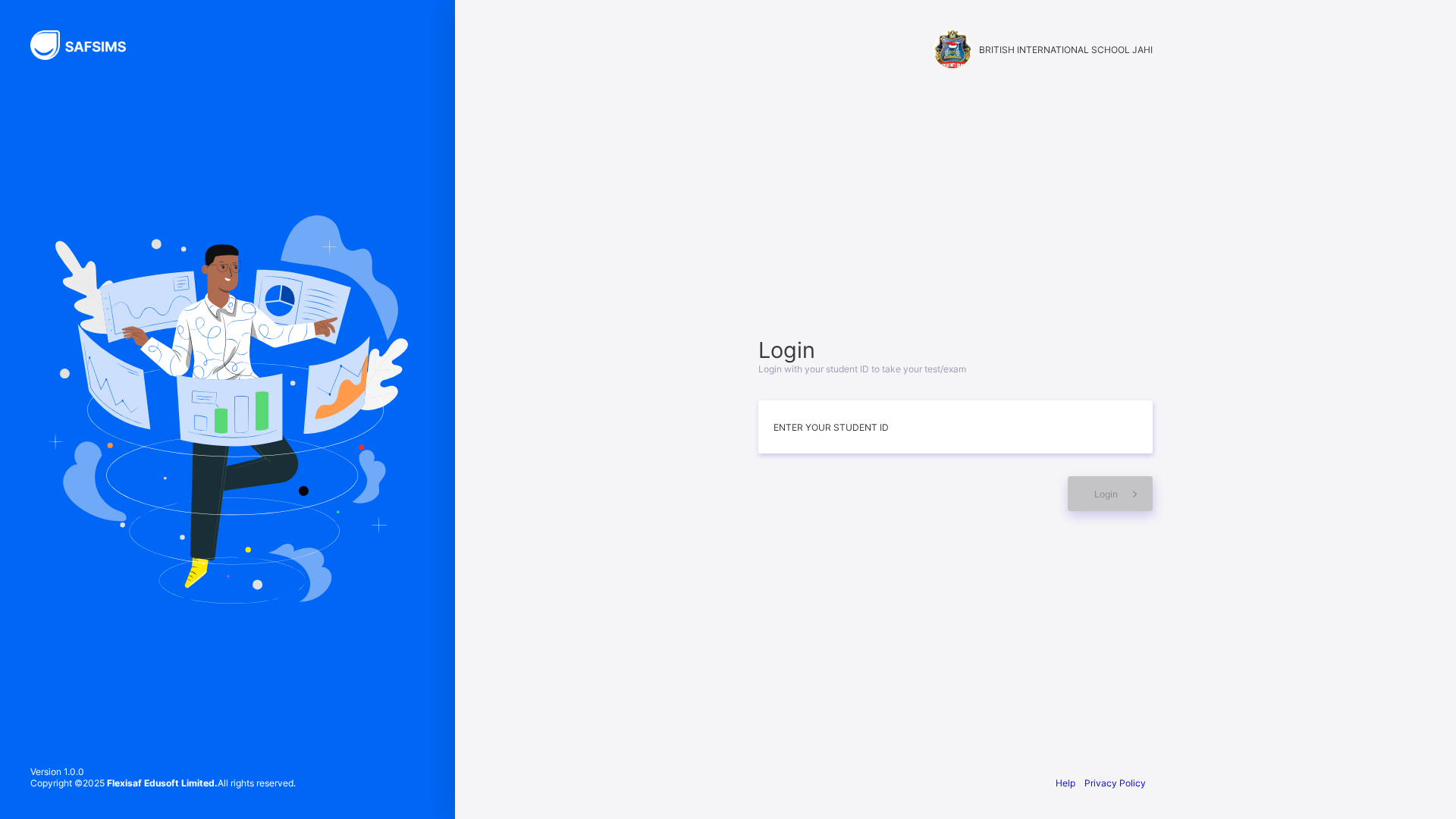
drag, startPoint x: 744, startPoint y: 639, endPoint x: 653, endPoint y: 676, distance: 98.2
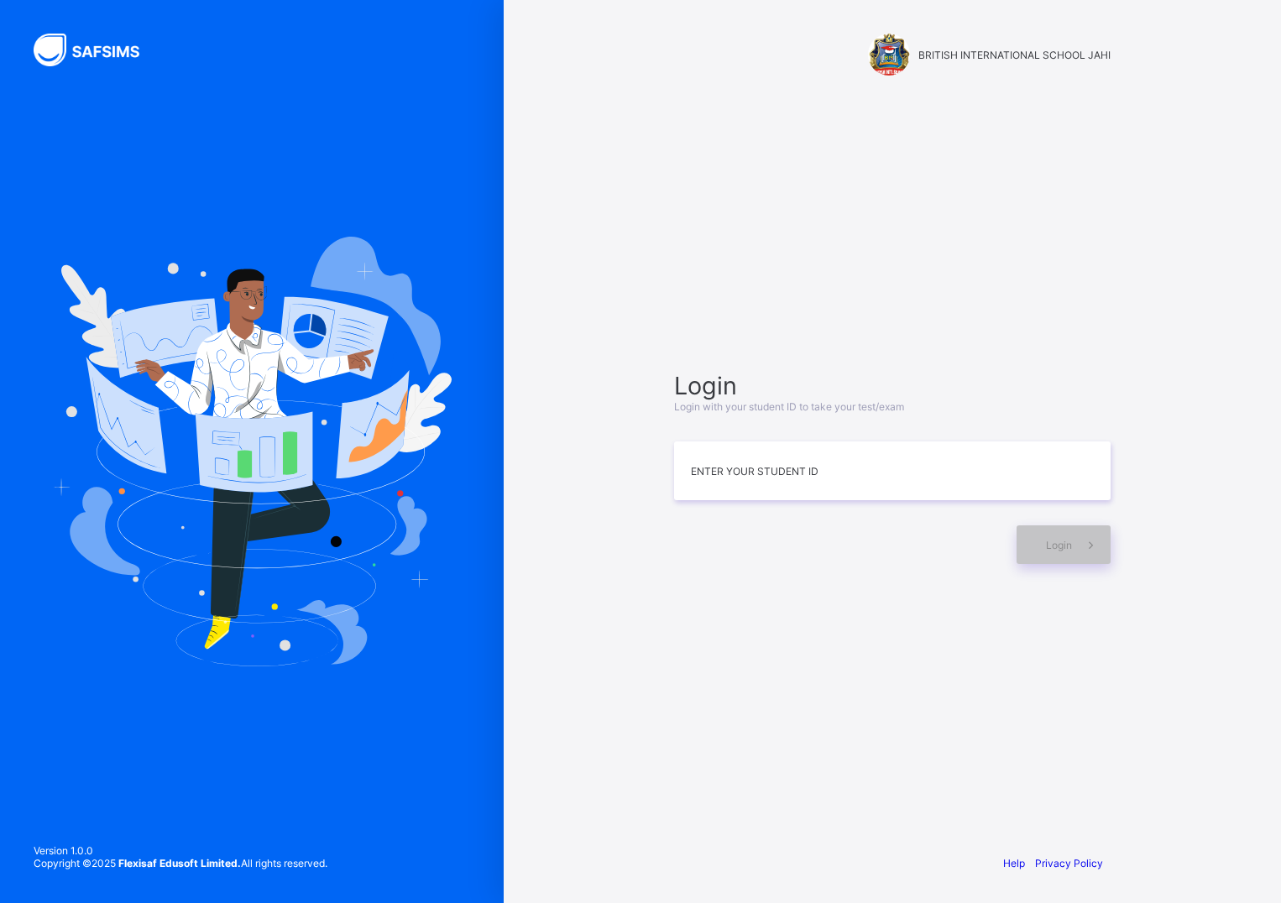
drag, startPoint x: 603, startPoint y: 345, endPoint x: 613, endPoint y: 352, distance: 11.4
drag, startPoint x: 629, startPoint y: 347, endPoint x: 682, endPoint y: 216, distance: 141.2
